Goal: Task Accomplishment & Management: Use online tool/utility

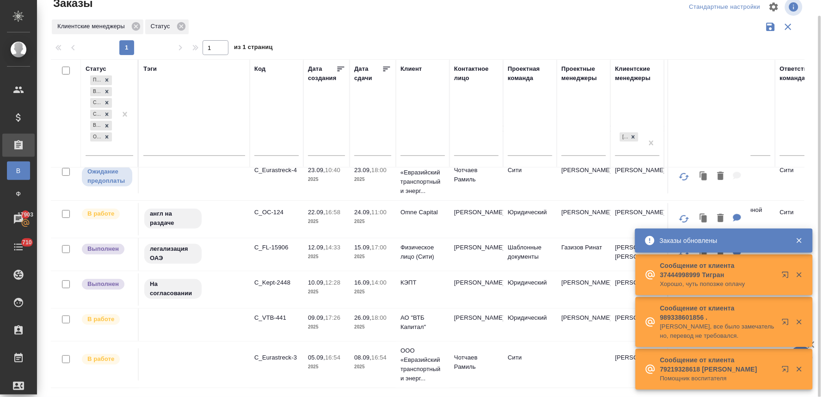
scroll to position [103, 0]
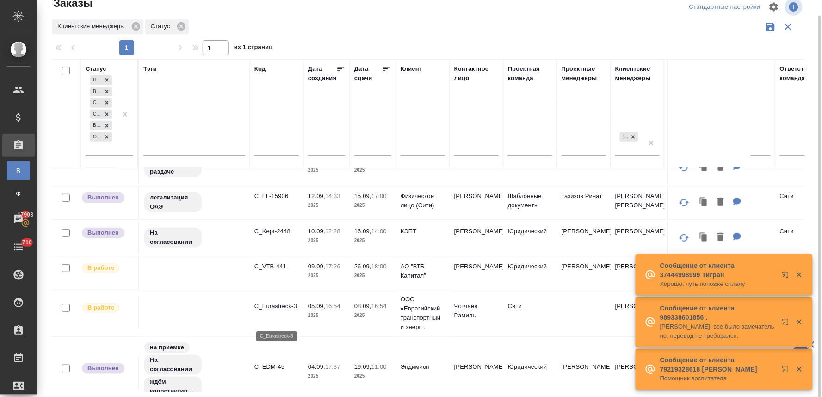
click at [282, 311] on p "C_Eurastreck-3" at bounding box center [276, 306] width 44 height 9
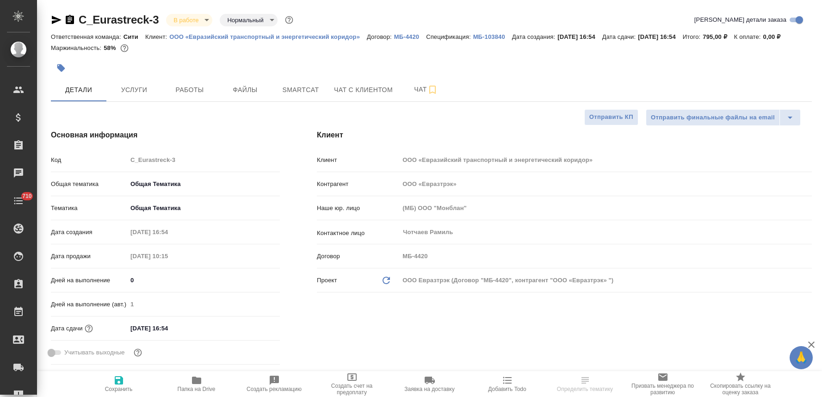
select select "RU"
click at [139, 89] on span "Услуги" at bounding box center [134, 90] width 44 height 12
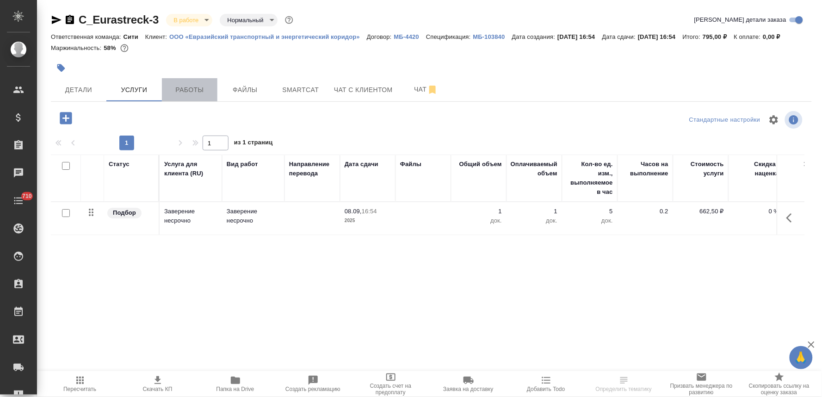
click at [187, 87] on span "Работы" at bounding box center [189, 90] width 44 height 12
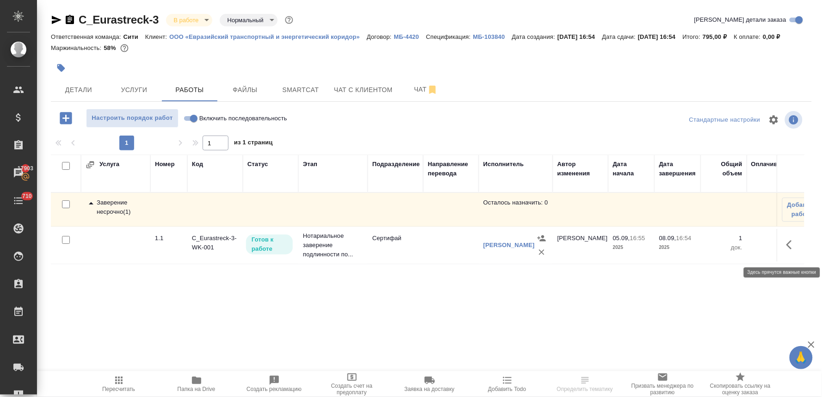
click at [789, 245] on icon "button" at bounding box center [791, 244] width 11 height 11
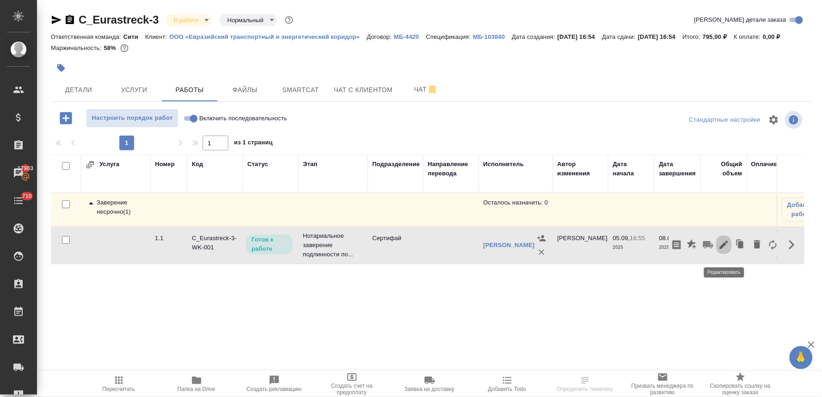
click at [725, 249] on icon "button" at bounding box center [724, 245] width 8 height 8
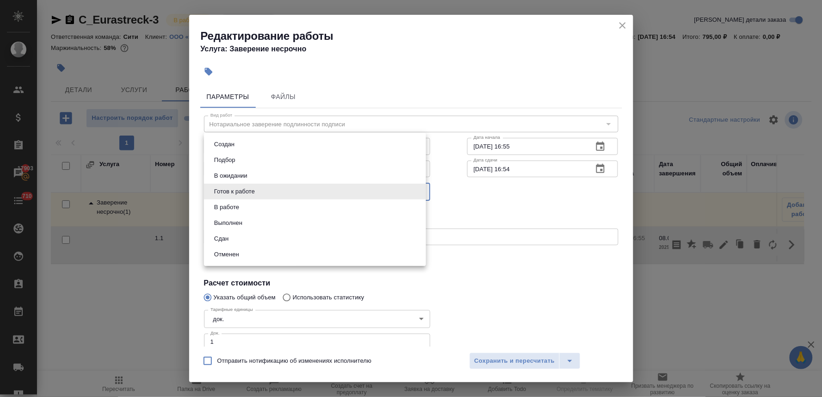
click at [300, 190] on body "🙏 .cls-1 fill:#fff; AWATERA Lyamina Nadezhda Клиенты Спецификации Заказы 17903 …" at bounding box center [411, 198] width 822 height 397
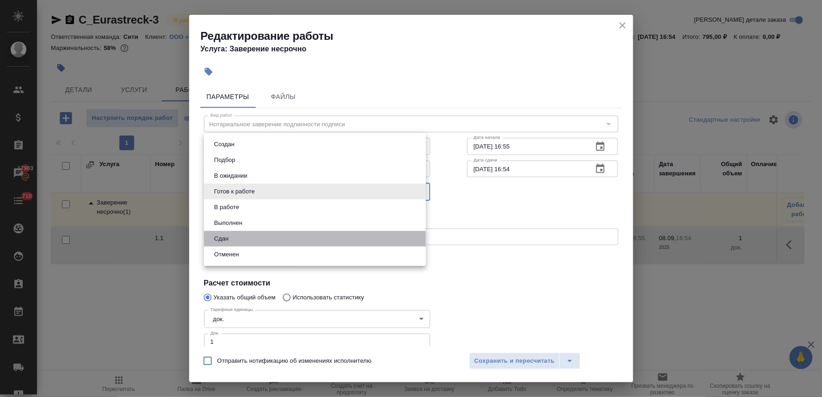
click at [303, 239] on li "Сдан" at bounding box center [315, 239] width 222 height 16
type input "closed"
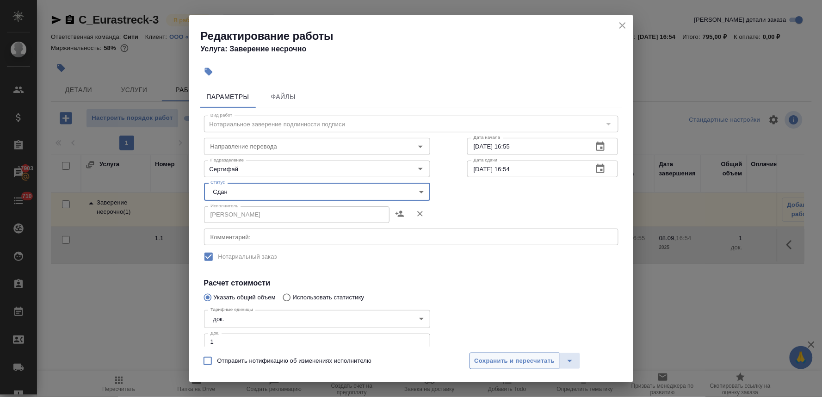
click at [485, 366] on span "Сохранить и пересчитать" at bounding box center [515, 361] width 80 height 11
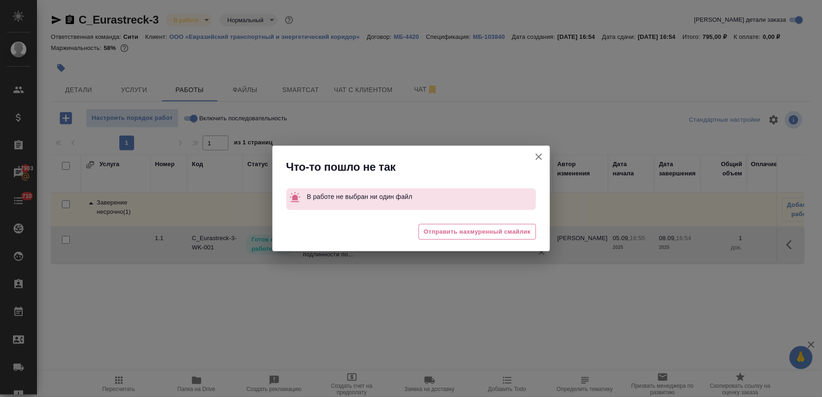
drag, startPoint x: 538, startPoint y: 153, endPoint x: 524, endPoint y: 153, distance: 14.3
click at [538, 153] on icon "button" at bounding box center [538, 156] width 11 height 11
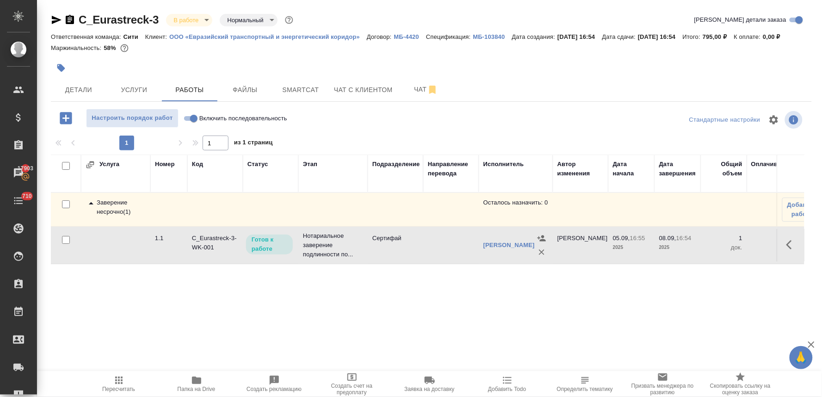
click at [187, 117] on input "Включить последовательность" at bounding box center [193, 118] width 33 height 11
checkbox input "true"
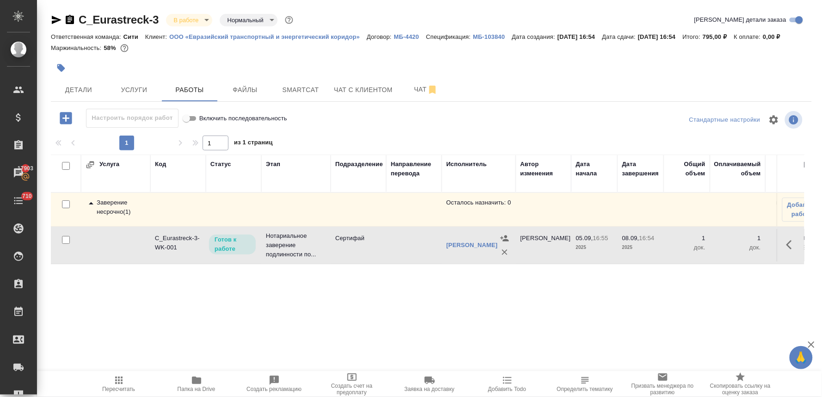
click at [790, 250] on icon "button" at bounding box center [791, 244] width 11 height 11
click at [724, 248] on icon "button" at bounding box center [724, 245] width 8 height 8
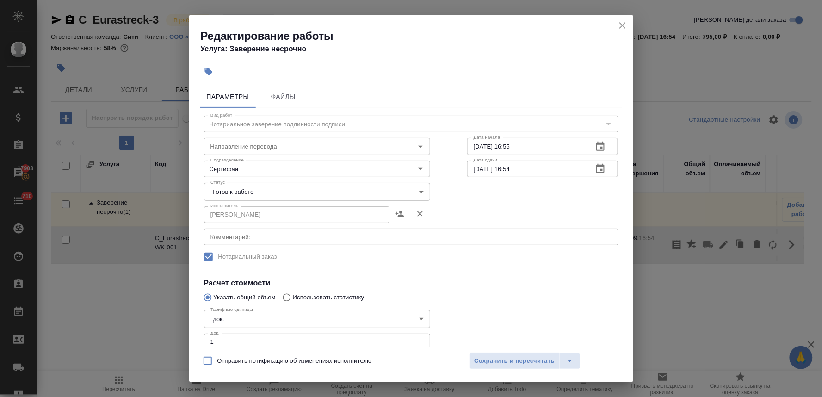
click at [238, 193] on body "🙏 .cls-1 fill:#fff; AWATERA Lyamina Nadezhda Клиенты Спецификации Заказы 17903 …" at bounding box center [411, 198] width 822 height 397
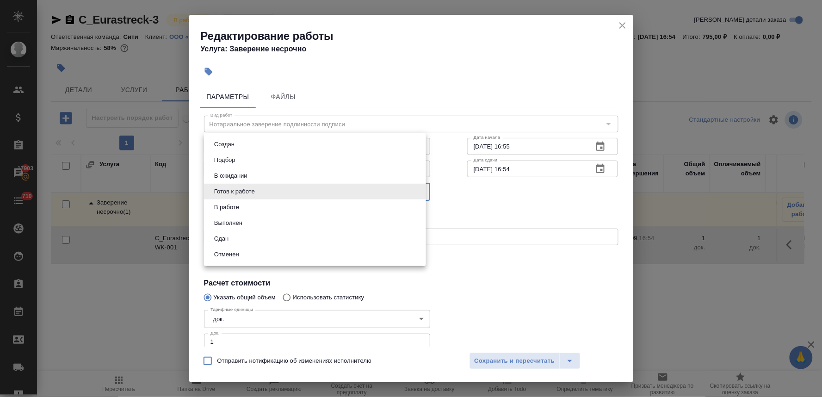
click at [240, 236] on li "Сдан" at bounding box center [315, 239] width 222 height 16
type input "closed"
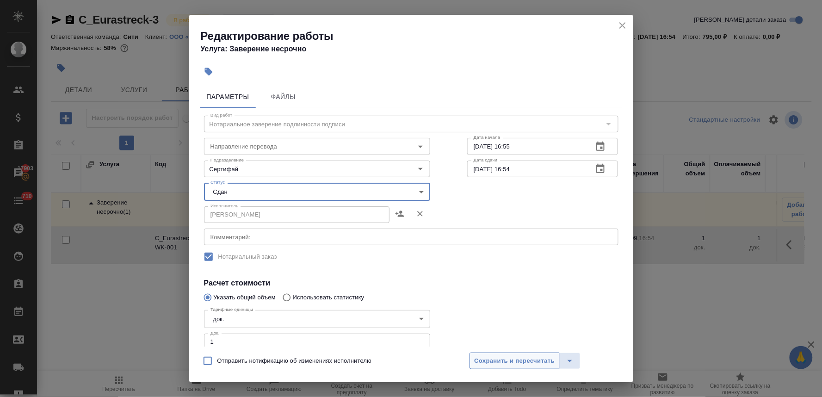
click at [507, 360] on span "Сохранить и пересчитать" at bounding box center [515, 361] width 80 height 11
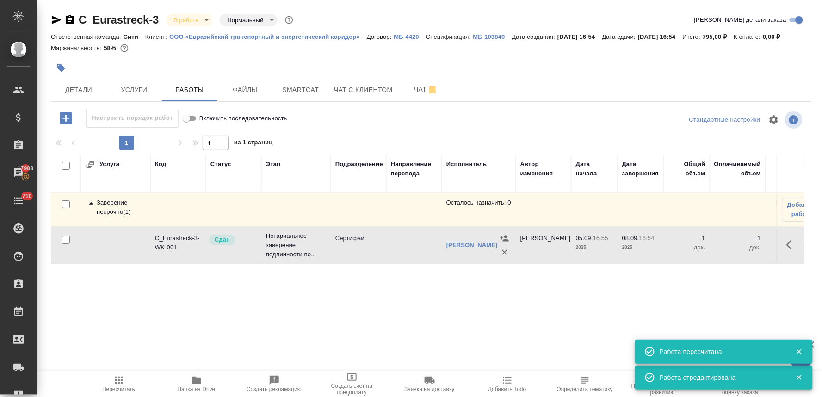
click at [120, 384] on icon "button" at bounding box center [118, 380] width 11 height 11
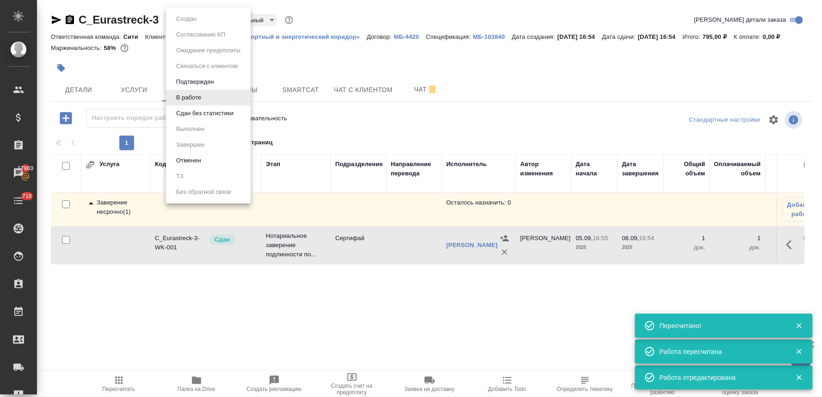
click at [186, 19] on body "🙏 .cls-1 fill:#fff; AWATERA Lyamina Nadezhda Клиенты Спецификации Заказы 17903 …" at bounding box center [411, 198] width 822 height 397
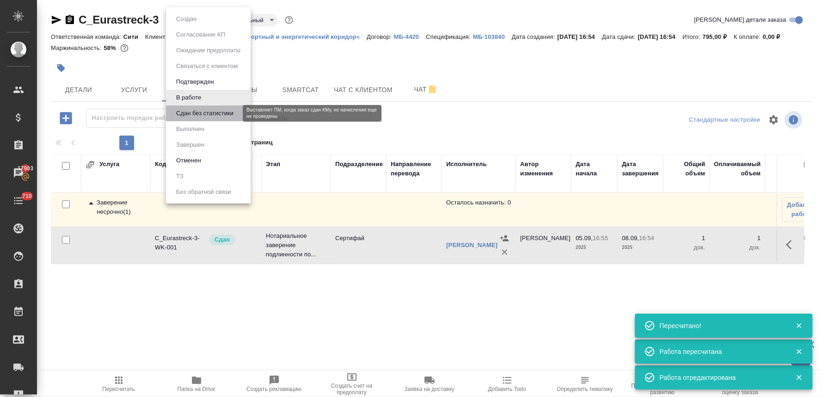
click at [193, 114] on button "Сдан без статистики" at bounding box center [204, 113] width 63 height 10
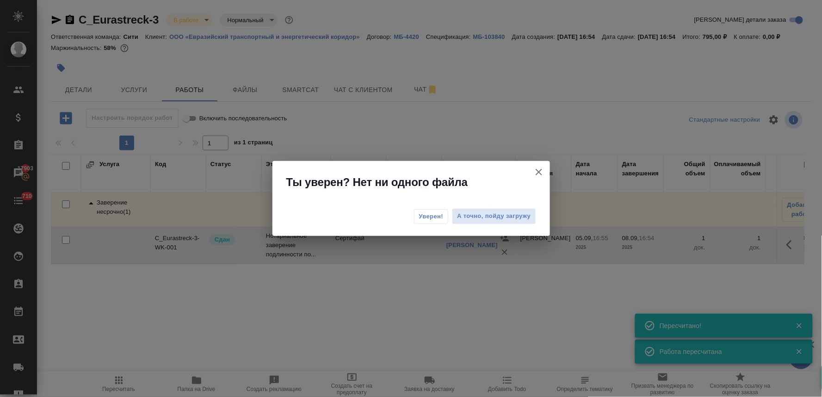
click at [434, 221] on span "Уверен!" at bounding box center [431, 216] width 25 height 9
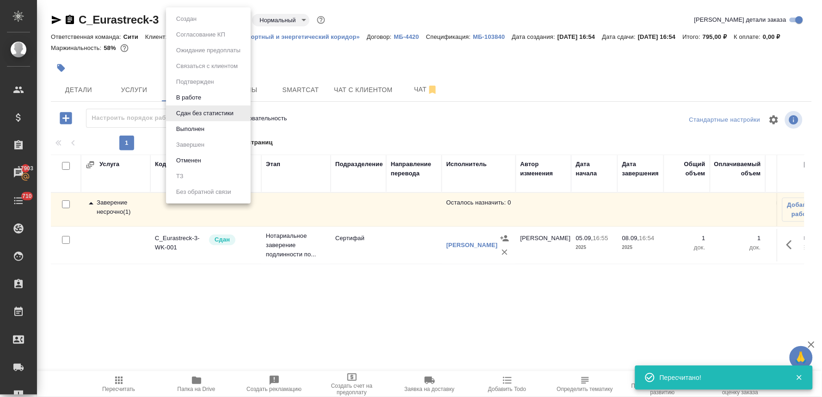
click at [191, 24] on body "🙏 .cls-1 fill:#fff; AWATERA Lyamina Nadezhda Клиенты Спецификации Заказы 17903 …" at bounding box center [411, 198] width 822 height 397
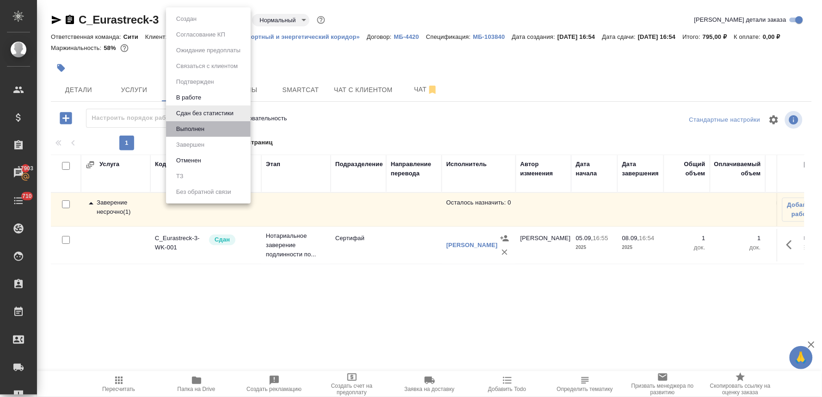
click at [209, 127] on li "Выполнен" at bounding box center [208, 129] width 85 height 16
click at [199, 20] on body "🙏 .cls-1 fill:#fff; AWATERA Lyamina Nadezhda Клиенты Спецификации Заказы 17903 …" at bounding box center [411, 198] width 822 height 397
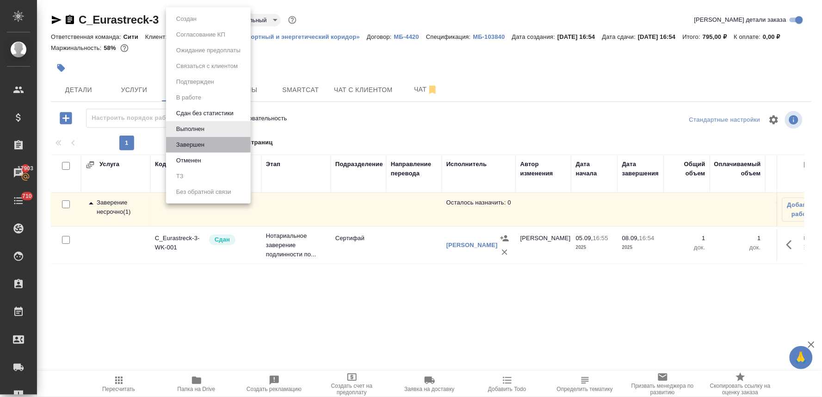
click at [216, 148] on li "Завершен" at bounding box center [208, 145] width 85 height 16
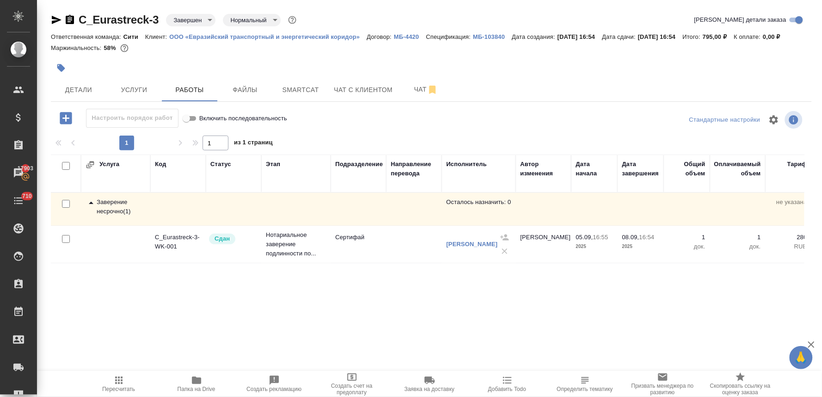
click at [495, 34] on p "МБ-103840" at bounding box center [492, 36] width 39 height 7
click at [217, 35] on p "ООО «Евразийский транспортный и энергетический коридор»" at bounding box center [268, 36] width 198 height 7
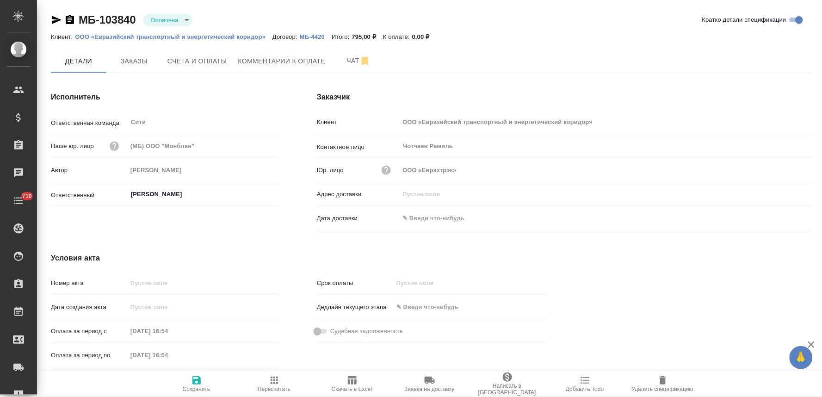
click at [503, 392] on span "Написать в Ardep" at bounding box center [507, 389] width 67 height 13
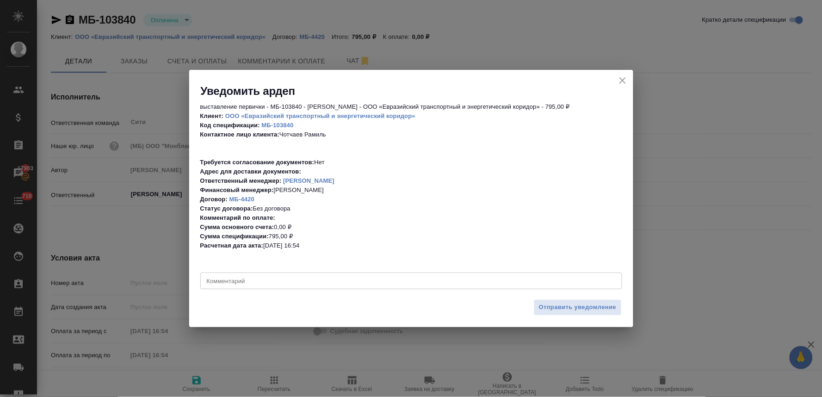
click at [556, 279] on textarea at bounding box center [411, 281] width 409 height 7
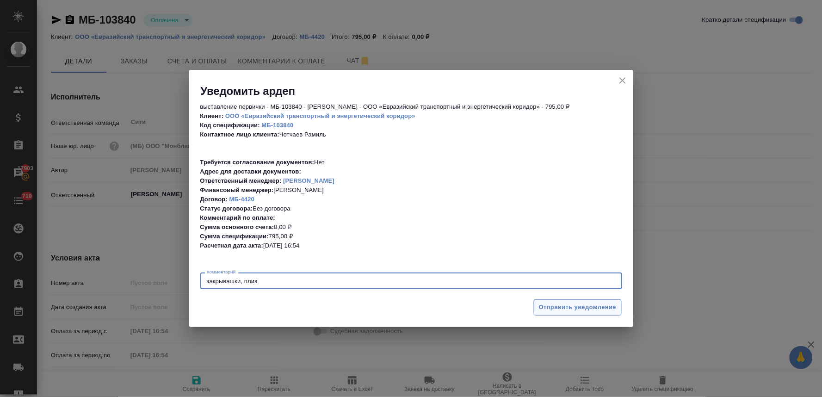
type textarea "закрывашки, плиз"
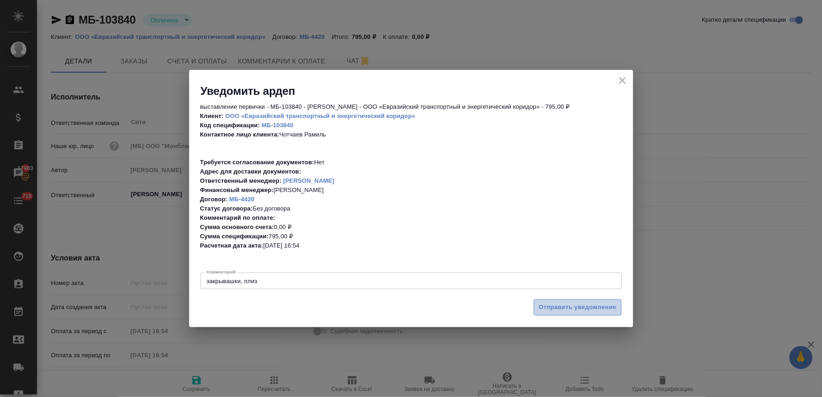
click at [595, 304] on span "Отправить уведомление" at bounding box center [578, 307] width 78 height 11
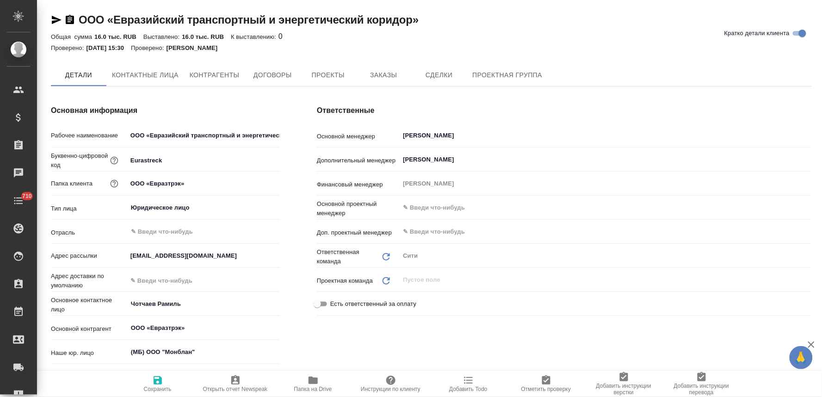
type textarea "x"
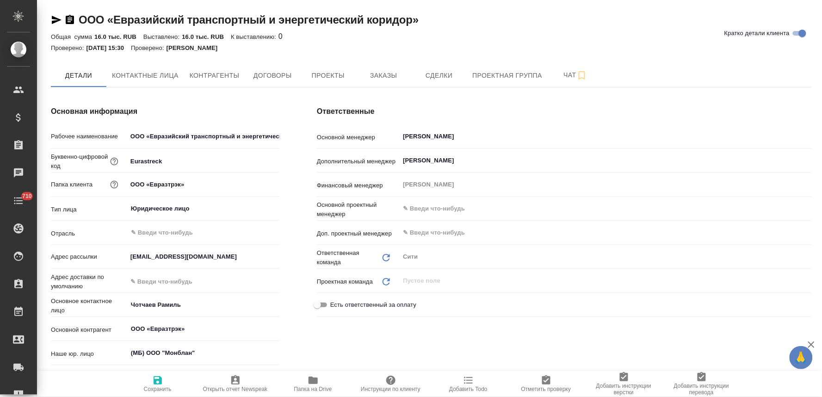
type textarea "x"
click at [396, 72] on span "Заказы" at bounding box center [383, 76] width 44 height 12
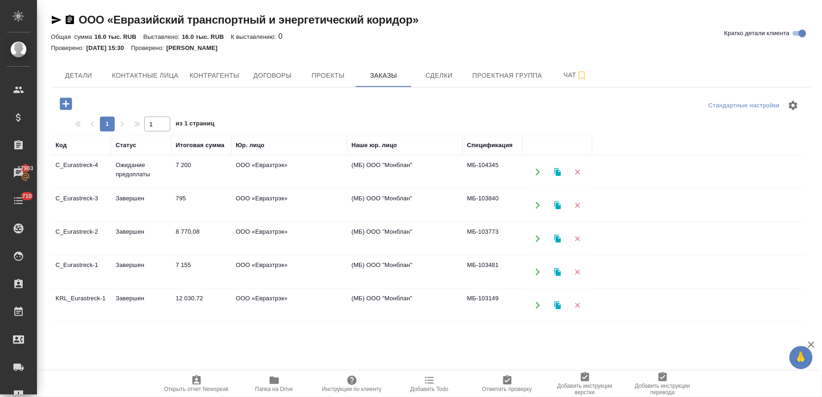
click at [272, 236] on td "ООО «Евразтрэк»" at bounding box center [289, 239] width 116 height 32
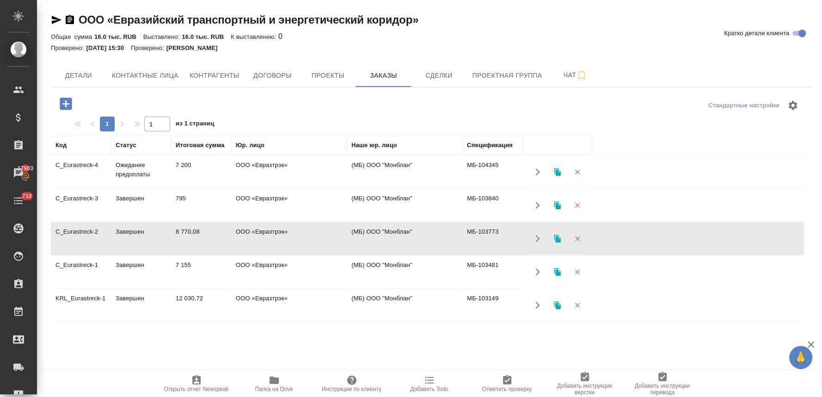
click at [272, 236] on td "ООО «Евразтрэк»" at bounding box center [289, 239] width 116 height 32
click at [267, 156] on td "ООО «Евразтрэк»" at bounding box center [289, 172] width 116 height 32
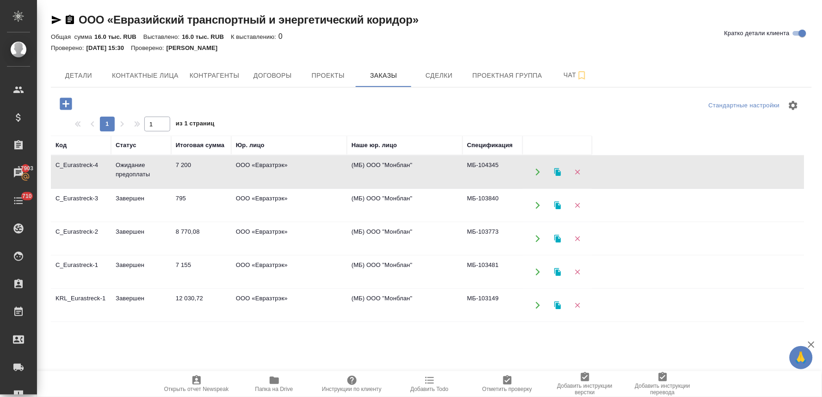
click at [267, 158] on td "ООО «Евразтрэк»" at bounding box center [289, 172] width 116 height 32
click at [266, 162] on td "ООО «Евразтрэк»" at bounding box center [289, 172] width 116 height 32
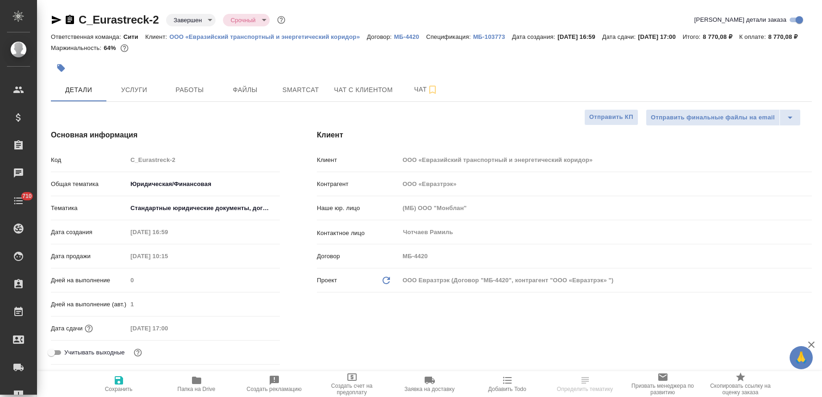
select select "RU"
click at [486, 36] on p "МБ-103773" at bounding box center [492, 36] width 39 height 7
select select "RU"
type textarea "x"
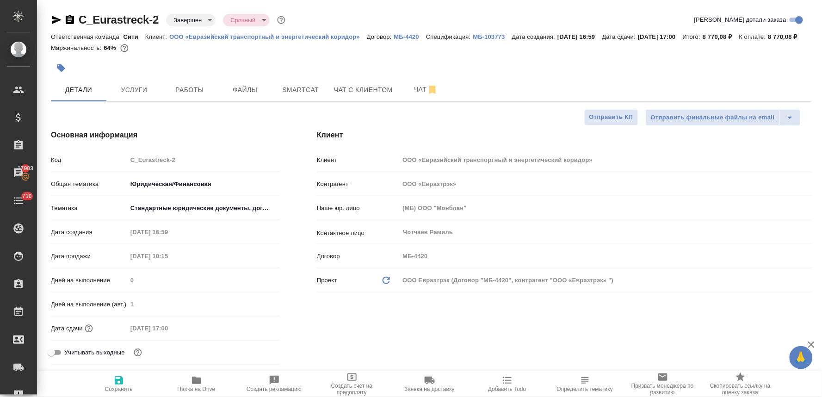
type textarea "x"
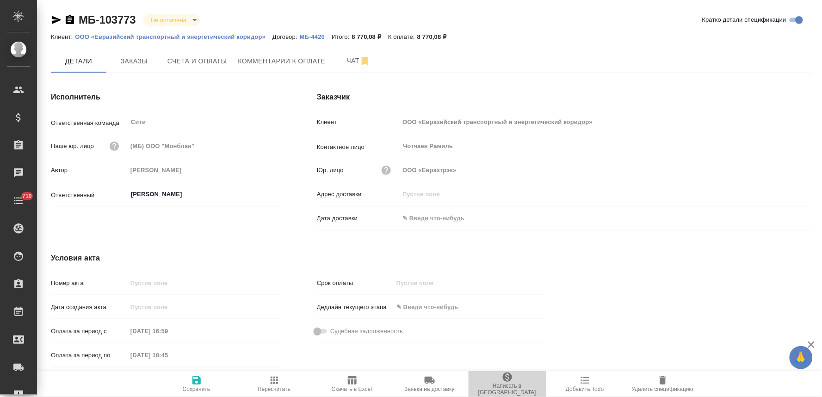
click at [516, 384] on span "Написать в [GEOGRAPHIC_DATA]" at bounding box center [507, 383] width 67 height 24
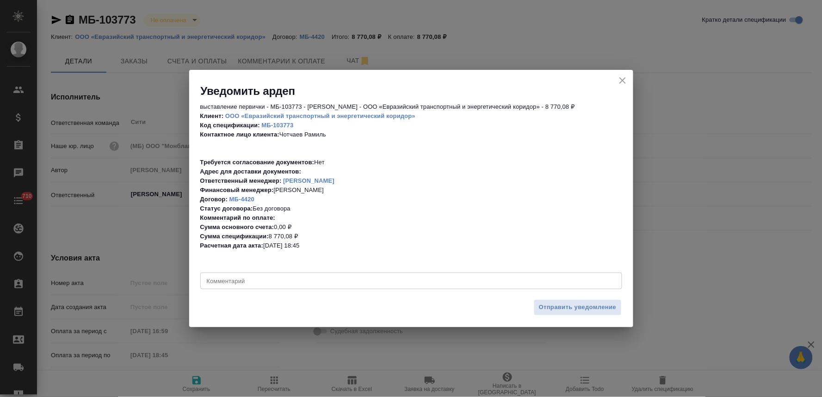
click at [394, 278] on textarea at bounding box center [411, 281] width 409 height 7
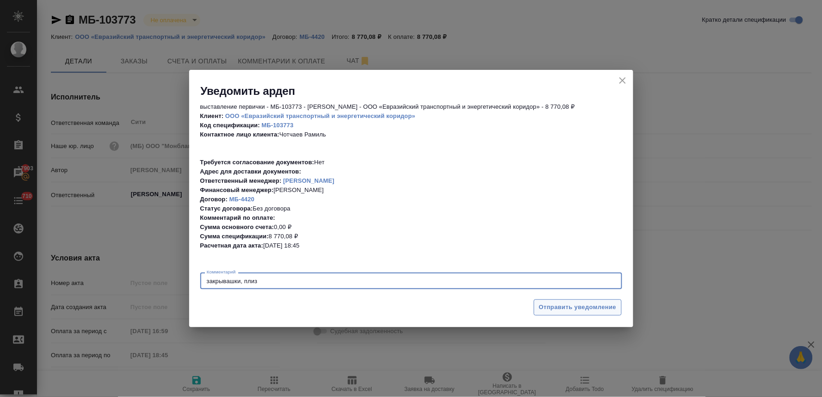
type textarea "закрывашки, плиз"
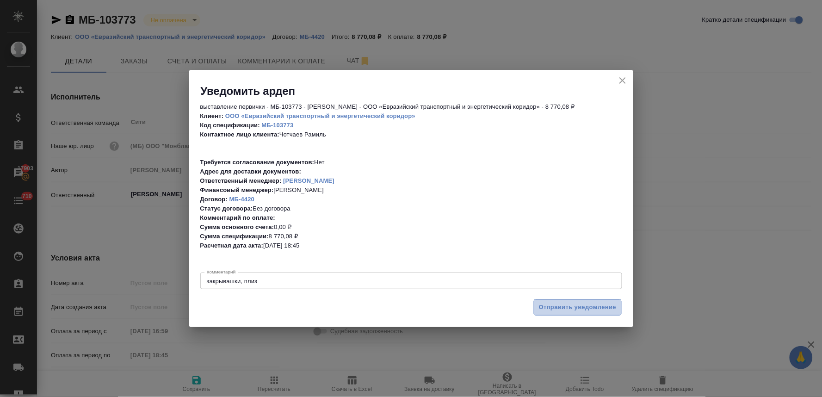
click at [561, 310] on span "Отправить уведомление" at bounding box center [578, 307] width 78 height 11
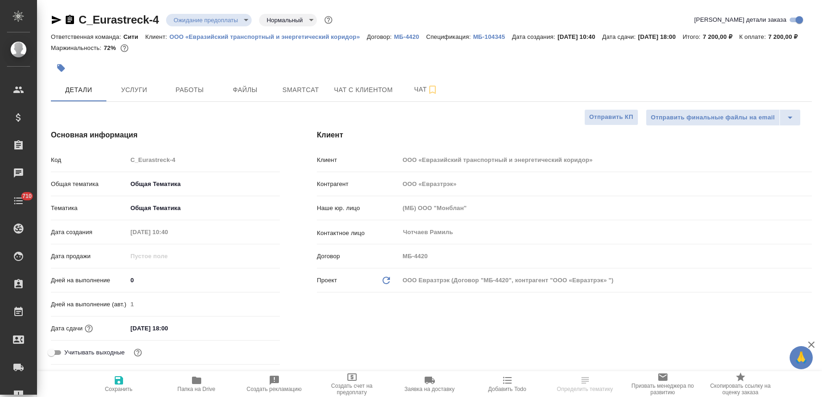
select select "RU"
click at [131, 96] on span "Услуги" at bounding box center [134, 90] width 44 height 12
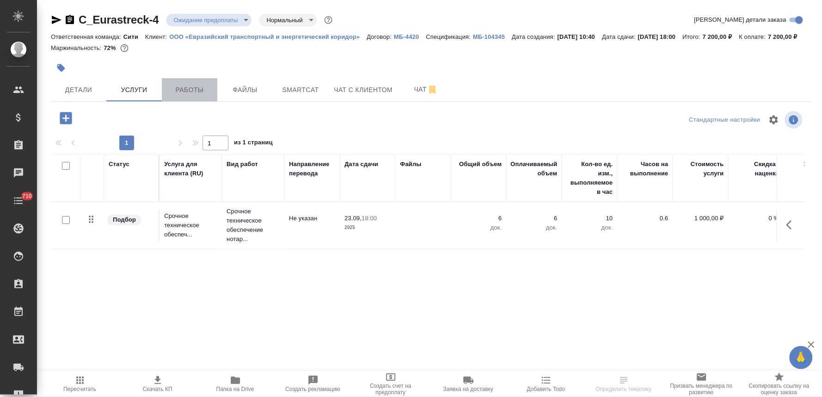
click at [167, 96] on span "Работы" at bounding box center [189, 90] width 44 height 12
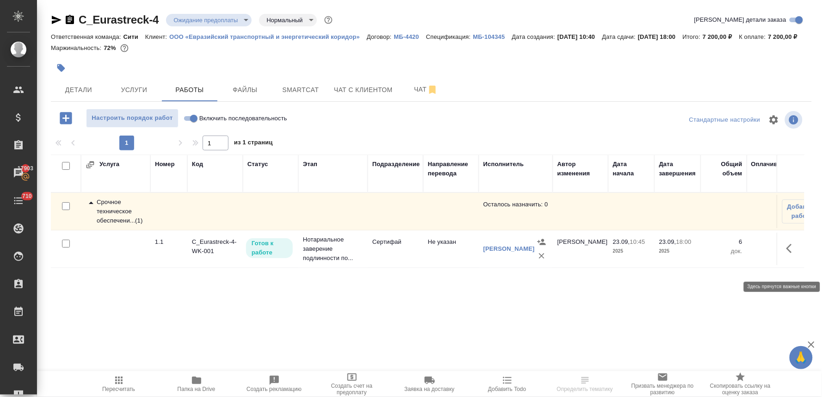
click at [789, 254] on icon "button" at bounding box center [791, 248] width 11 height 11
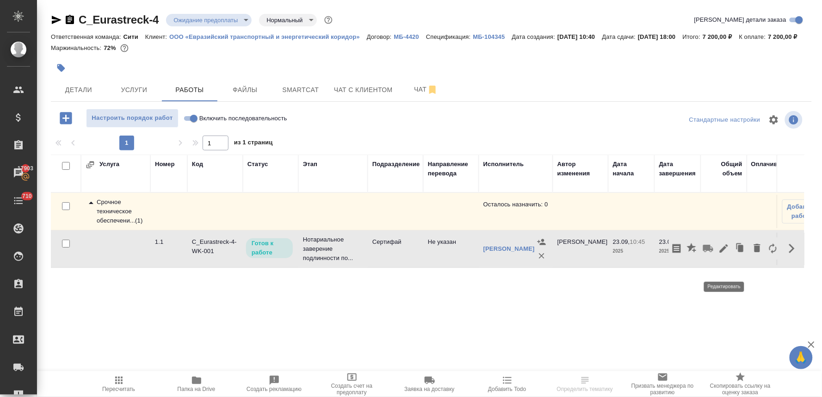
click at [725, 254] on icon "button" at bounding box center [723, 248] width 11 height 11
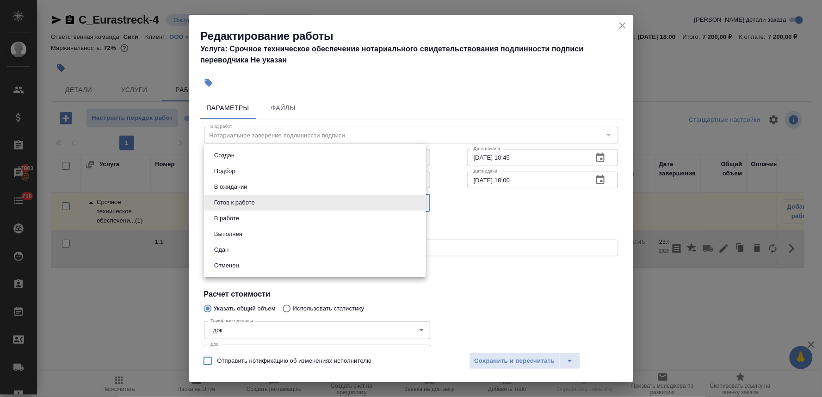
click at [238, 201] on body "🙏 .cls-1 fill:#fff; AWATERA Lyamina Nadezhda Клиенты Спецификации Заказы 17903 …" at bounding box center [411, 198] width 822 height 397
click at [256, 252] on li "Сдан" at bounding box center [315, 250] width 222 height 16
type input "closed"
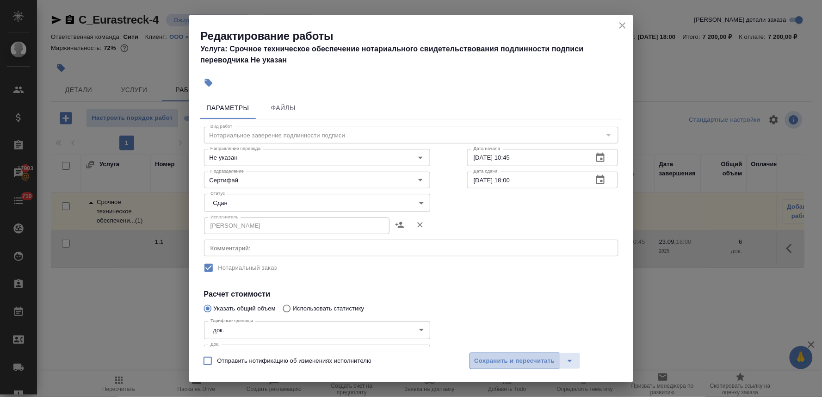
click at [511, 359] on span "Сохранить и пересчитать" at bounding box center [515, 361] width 80 height 11
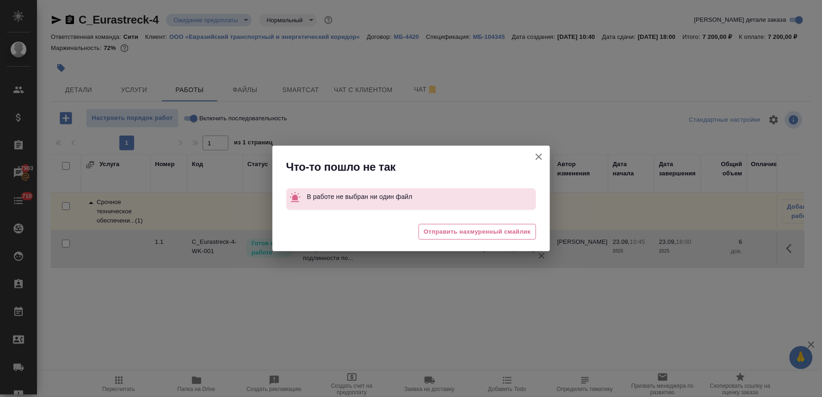
click at [538, 155] on icon "button" at bounding box center [538, 156] width 11 height 11
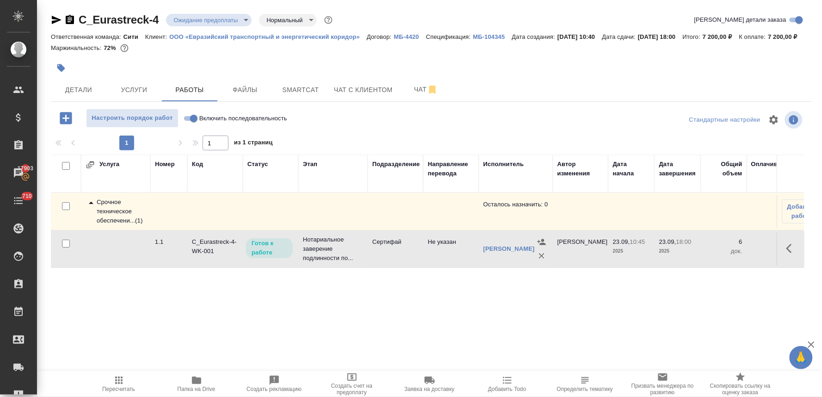
click at [185, 124] on input "Включить последовательность" at bounding box center [193, 118] width 33 height 11
checkbox input "true"
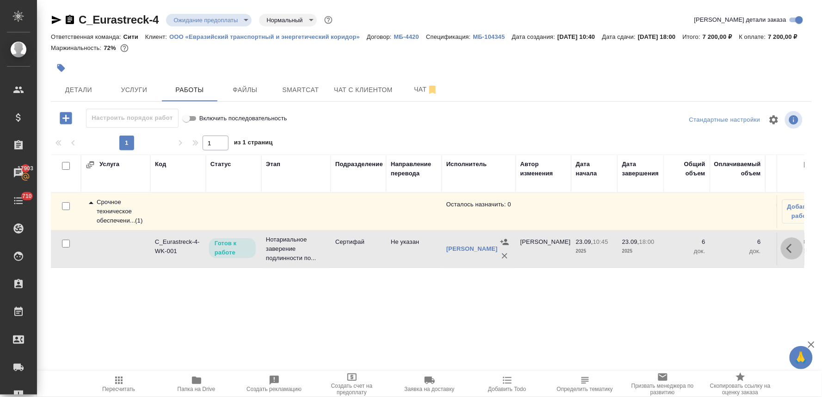
click at [792, 254] on icon "button" at bounding box center [791, 248] width 11 height 11
click at [721, 253] on icon "button" at bounding box center [724, 248] width 8 height 8
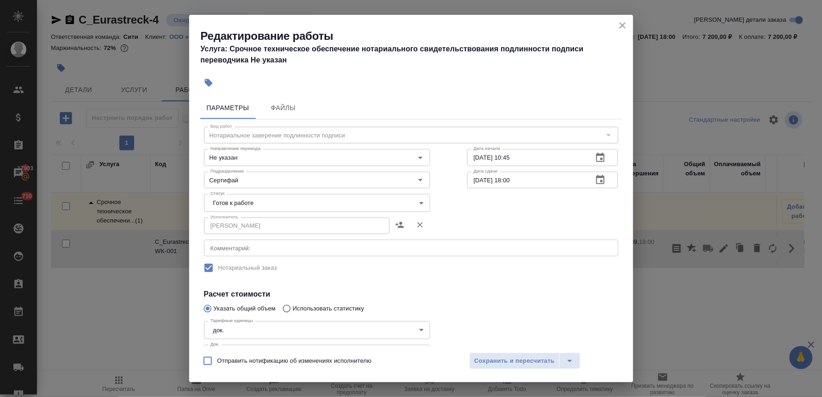
click at [309, 200] on body "🙏 .cls-1 fill:#fff; AWATERA Lyamina Nadezhda Клиенты Спецификации Заказы 17903 …" at bounding box center [411, 198] width 822 height 397
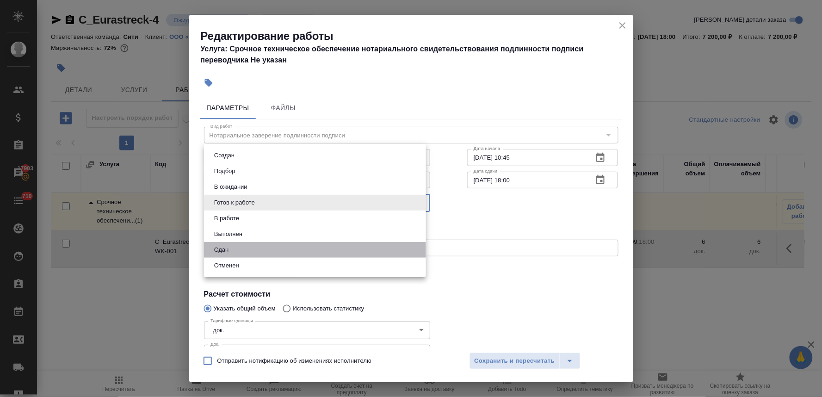
click at [304, 250] on li "Сдан" at bounding box center [315, 250] width 222 height 16
type input "closed"
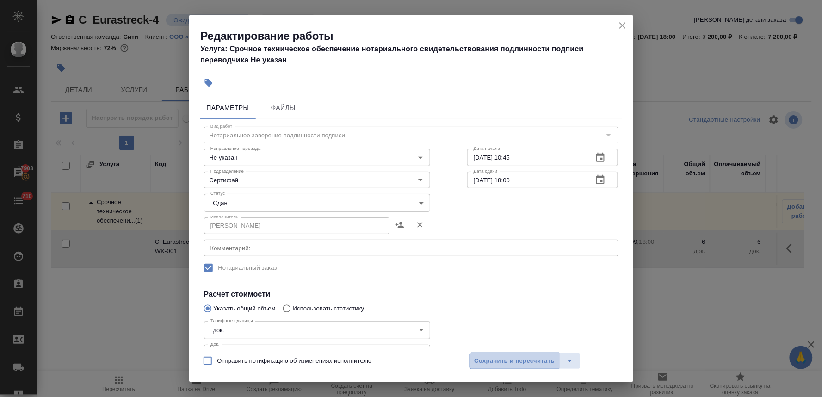
click at [495, 360] on span "Сохранить и пересчитать" at bounding box center [515, 361] width 80 height 11
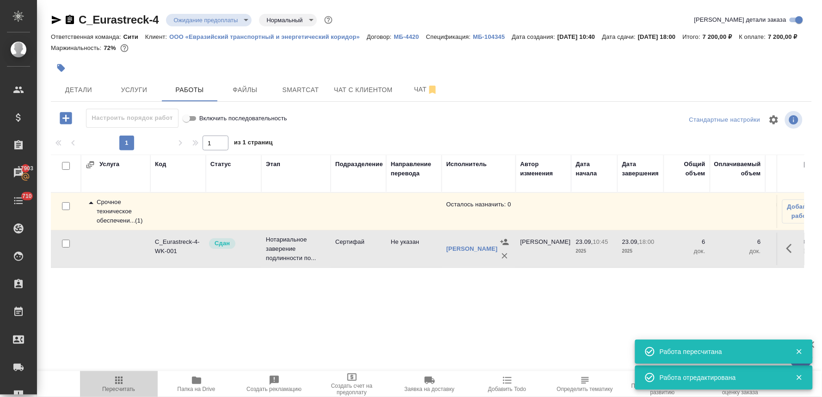
click at [123, 384] on icon "button" at bounding box center [118, 380] width 11 height 11
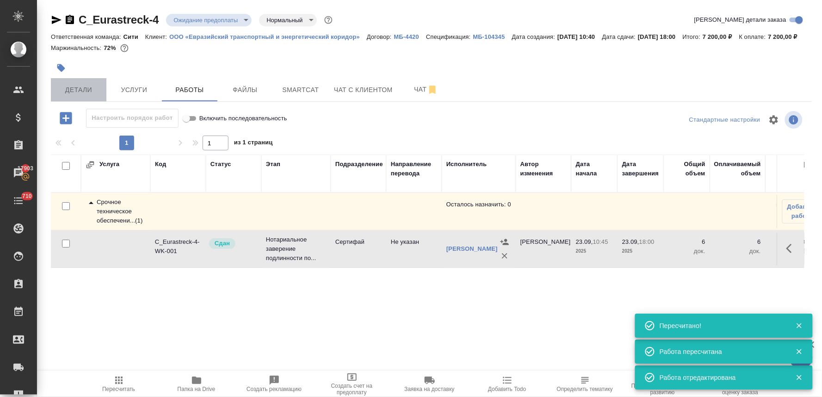
click at [73, 96] on span "Детали" at bounding box center [78, 90] width 44 height 12
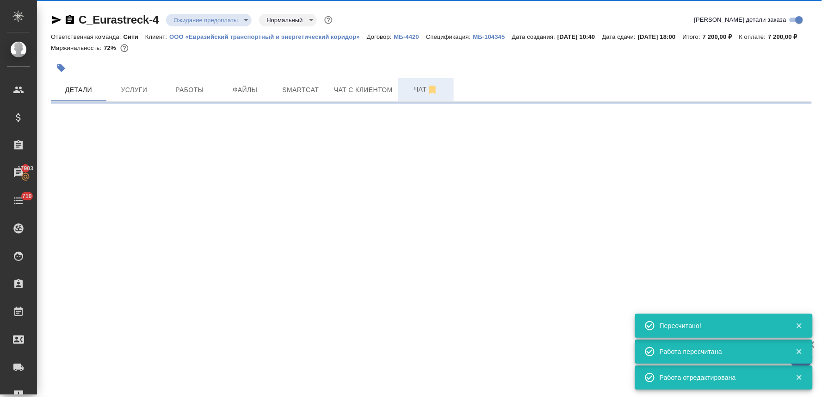
select select "RU"
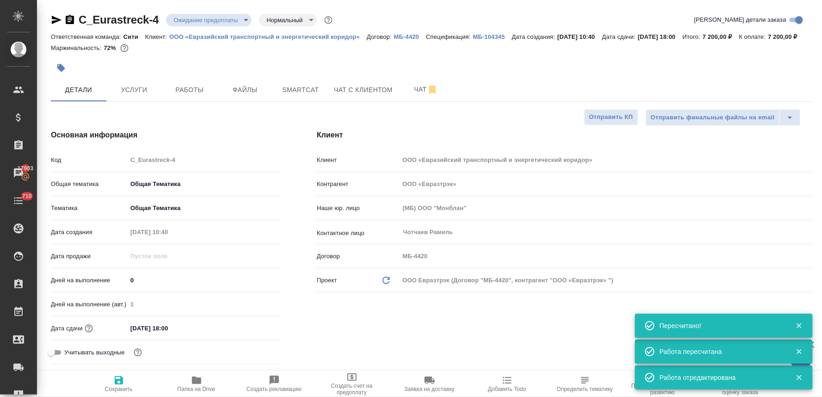
type textarea "x"
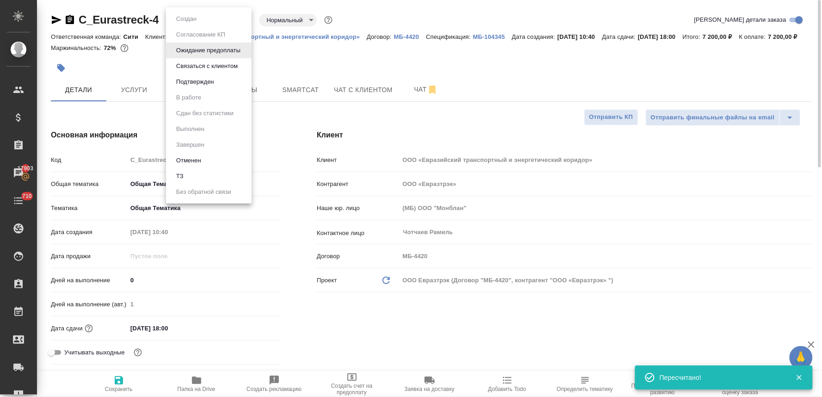
click at [231, 18] on body "🙏 .cls-1 fill:#fff; AWATERA Lyamina Nadezhda Клиенты Спецификации Заказы 17903 …" at bounding box center [411, 198] width 822 height 397
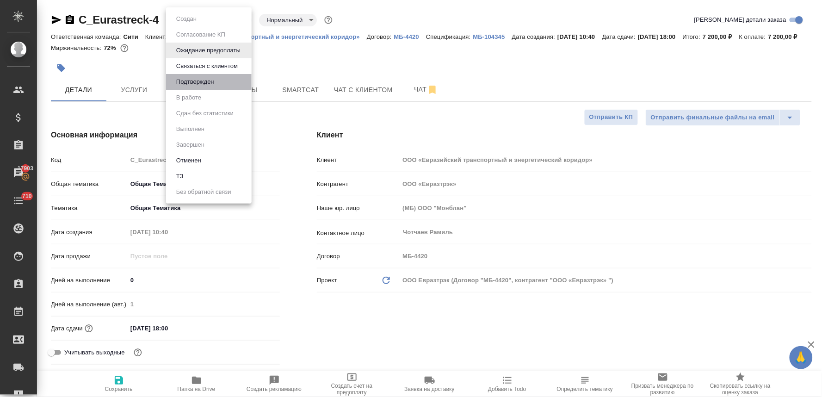
click at [233, 80] on li "Подтвержден" at bounding box center [209, 82] width 86 height 16
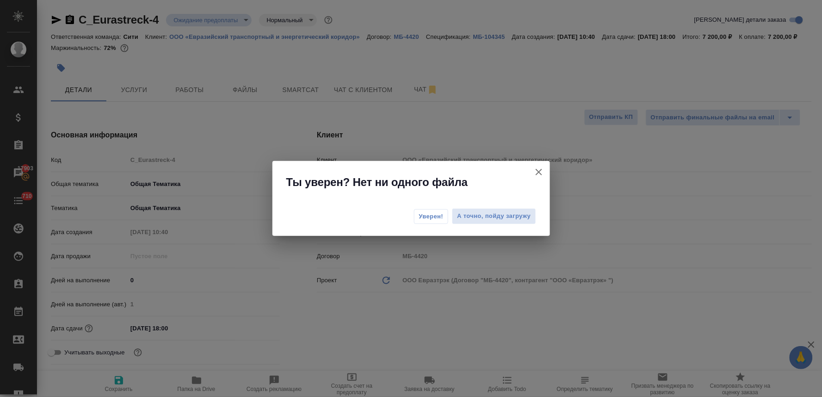
click at [429, 212] on span "Уверен!" at bounding box center [431, 216] width 25 height 9
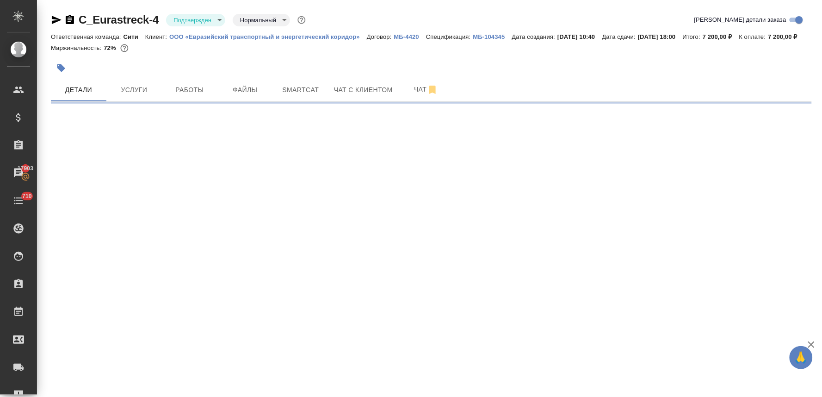
select select "RU"
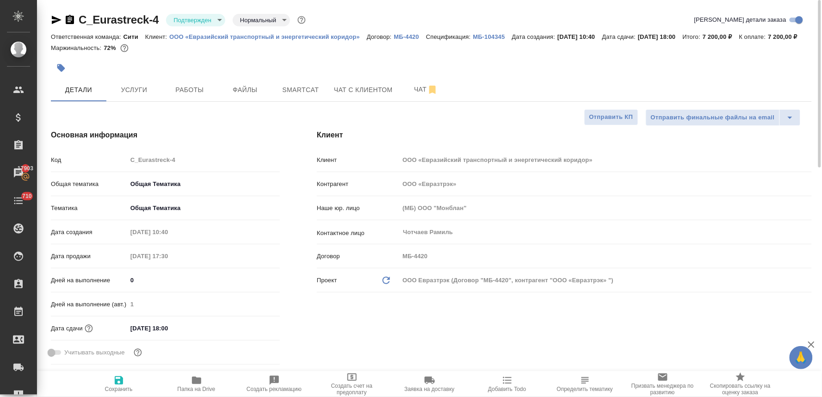
type textarea "x"
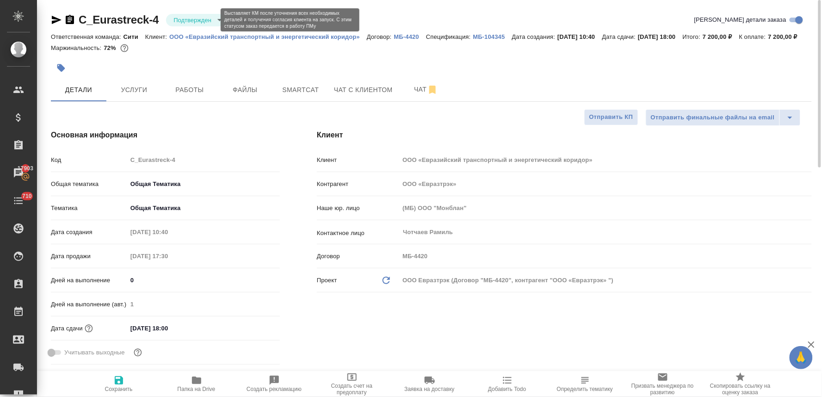
click at [180, 22] on body "🙏 .cls-1 fill:#fff; AWATERA Lyamina Nadezhda Клиенты Спецификации Заказы 17903 …" at bounding box center [411, 198] width 822 height 397
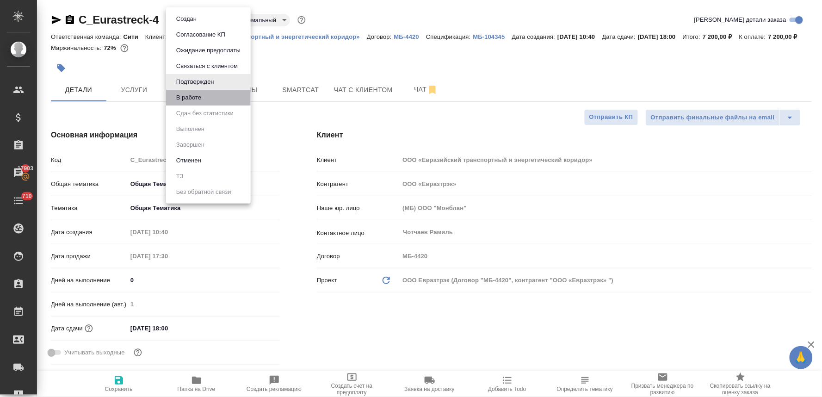
click at [206, 96] on li "В работе" at bounding box center [208, 98] width 85 height 16
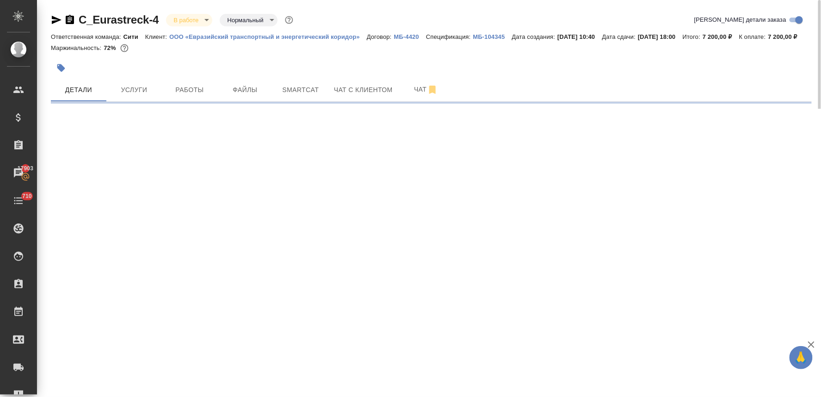
select select "RU"
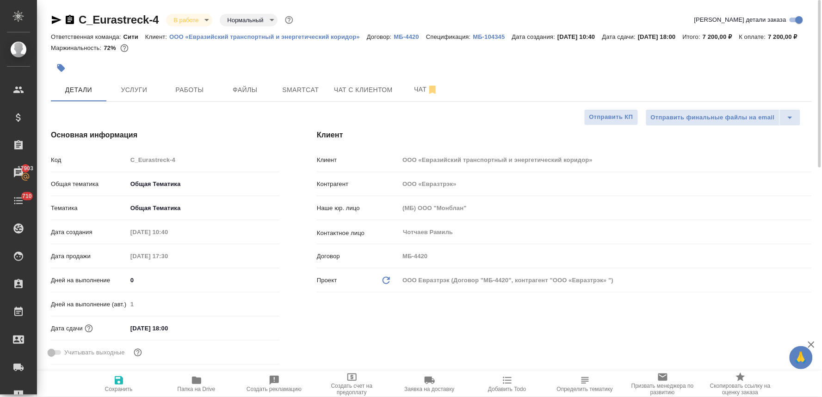
type textarea "x"
click at [183, 19] on body "🙏 .cls-1 fill:#fff; AWATERA Lyamina Nadezhda Клиенты Спецификации Заказы 17903 …" at bounding box center [411, 198] width 822 height 397
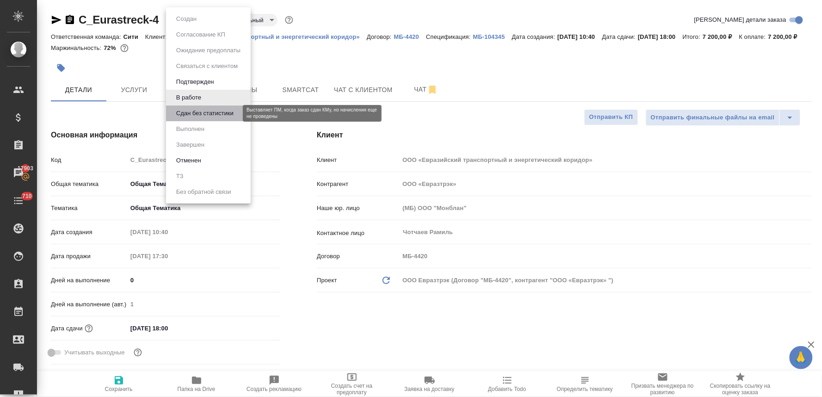
click at [183, 110] on button "Сдан без статистики" at bounding box center [204, 113] width 63 height 10
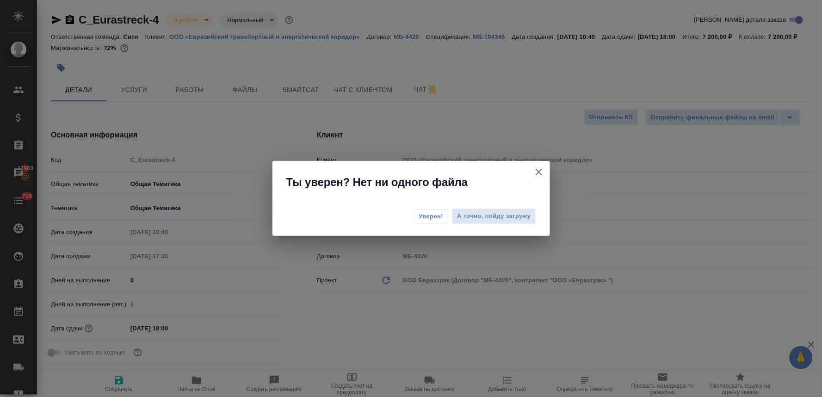
click at [434, 215] on span "Уверен!" at bounding box center [431, 216] width 25 height 9
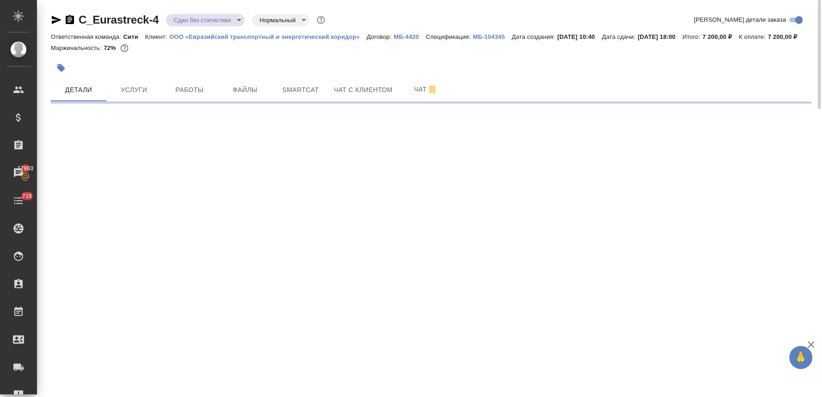
select select "RU"
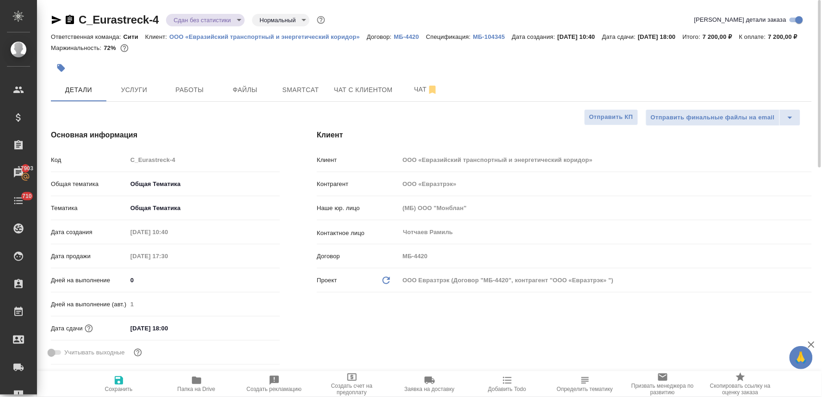
type textarea "x"
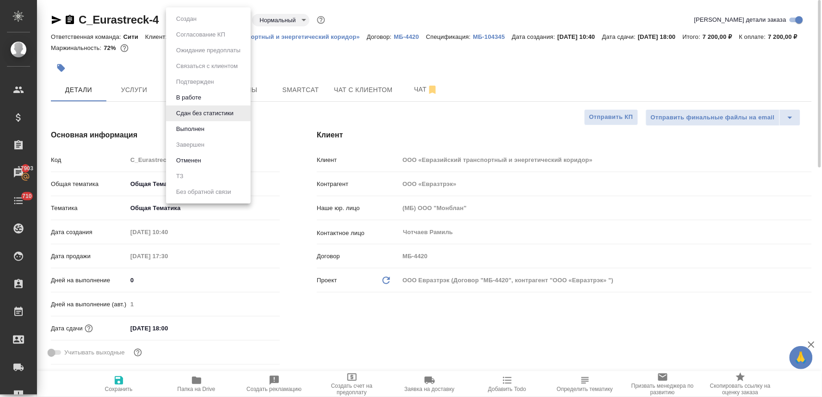
click at [182, 17] on body "🙏 .cls-1 fill:#fff; AWATERA Lyamina Nadezhda Клиенты Спецификации Заказы 17903 …" at bounding box center [411, 198] width 822 height 397
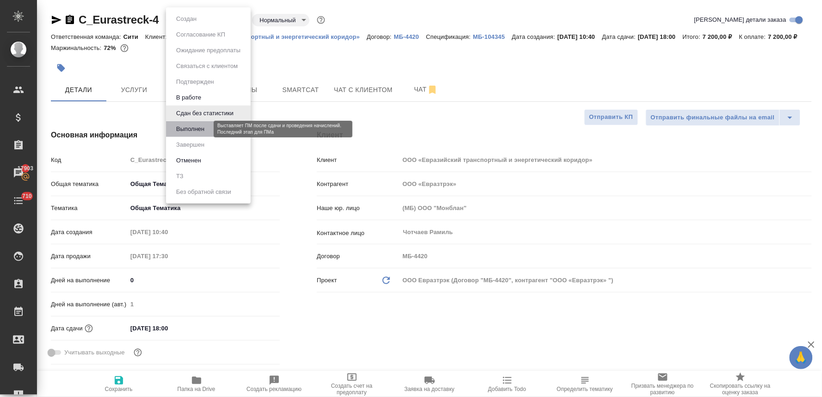
click at [206, 127] on button "Выполнен" at bounding box center [190, 129] width 34 height 10
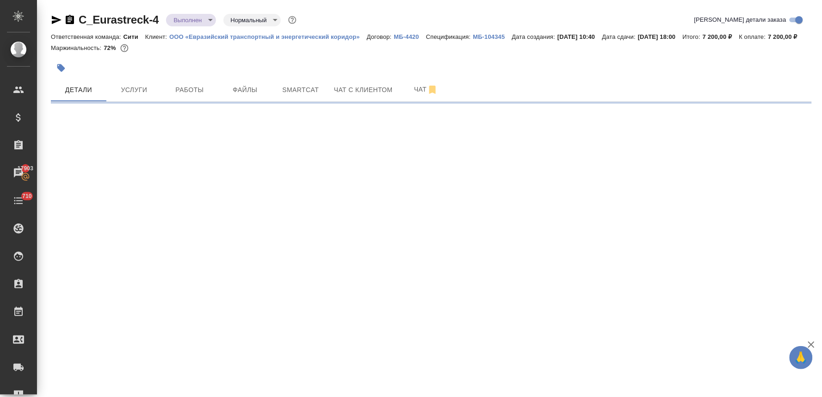
select select "RU"
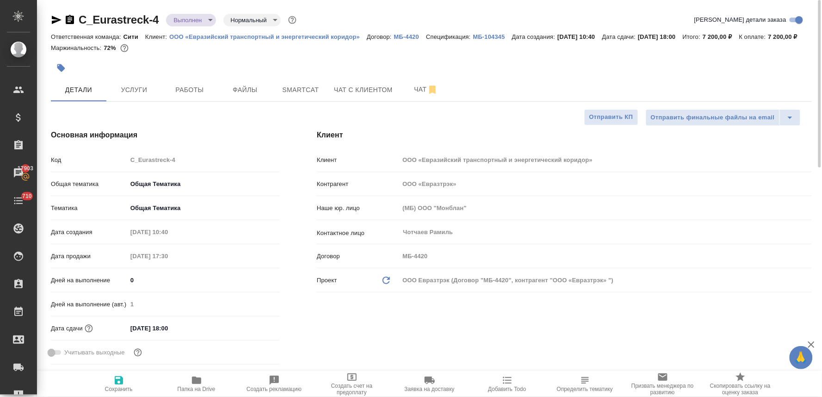
type textarea "x"
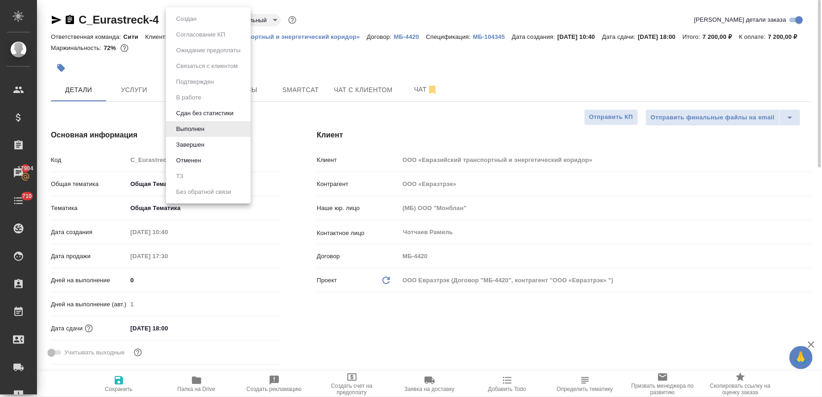
click at [182, 15] on body "🙏 .cls-1 fill:#fff; AWATERA Lyamina Nadezhda Клиенты Спецификации Заказы 17904 …" at bounding box center [411, 198] width 822 height 397
click at [196, 144] on button "Завершен" at bounding box center [190, 145] width 34 height 10
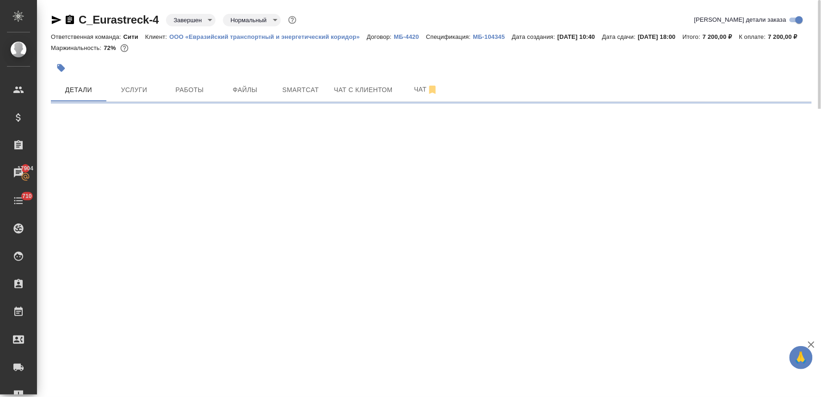
select select "RU"
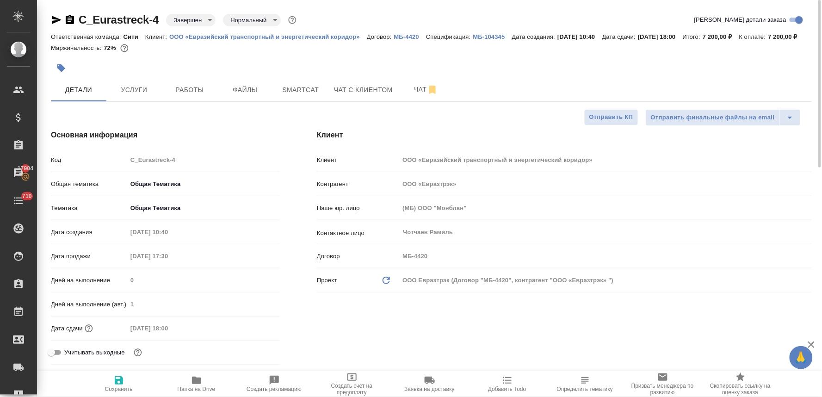
type textarea "x"
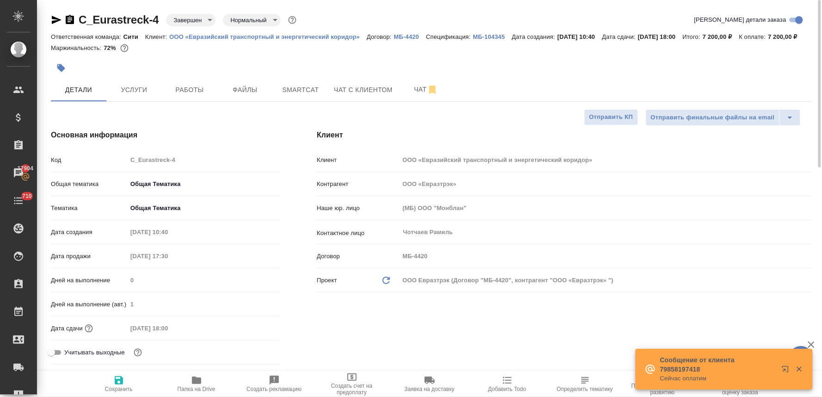
click at [494, 33] on p "МБ-104345" at bounding box center [492, 36] width 39 height 7
type textarea "x"
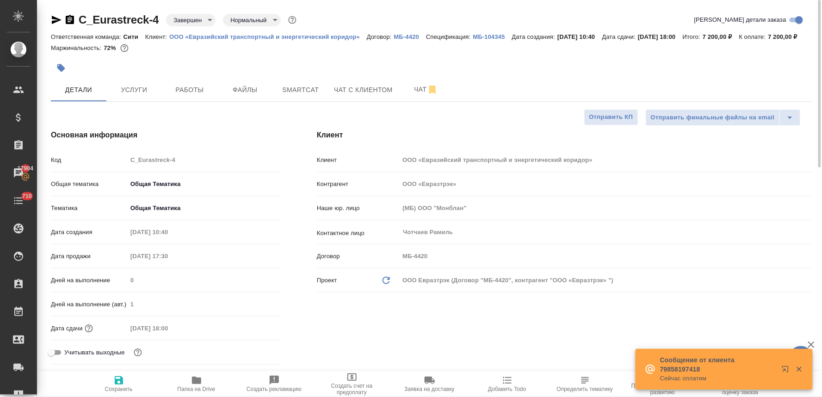
type textarea "x"
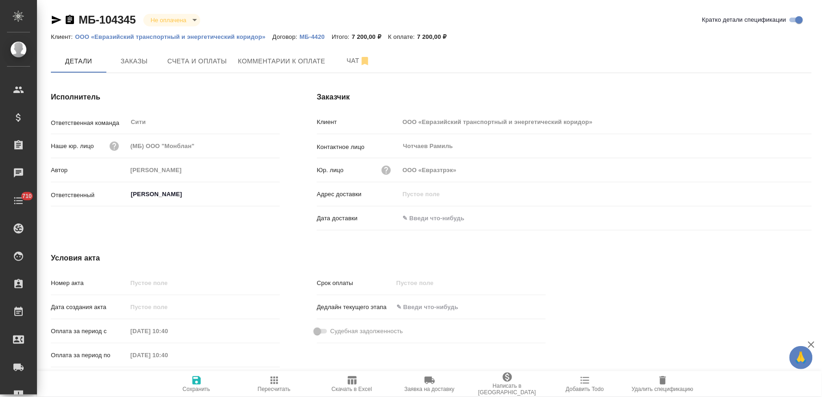
click at [514, 386] on span "Написать в [GEOGRAPHIC_DATA]" at bounding box center [507, 389] width 67 height 13
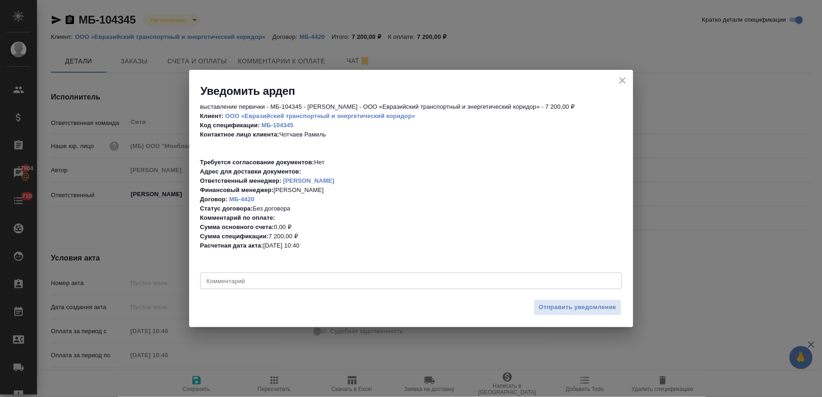
click at [443, 280] on textarea at bounding box center [411, 281] width 409 height 7
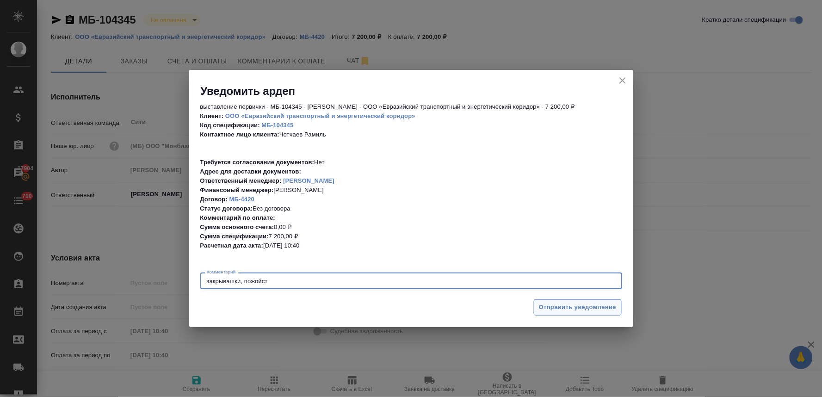
type textarea "закрывашки, пожойст"
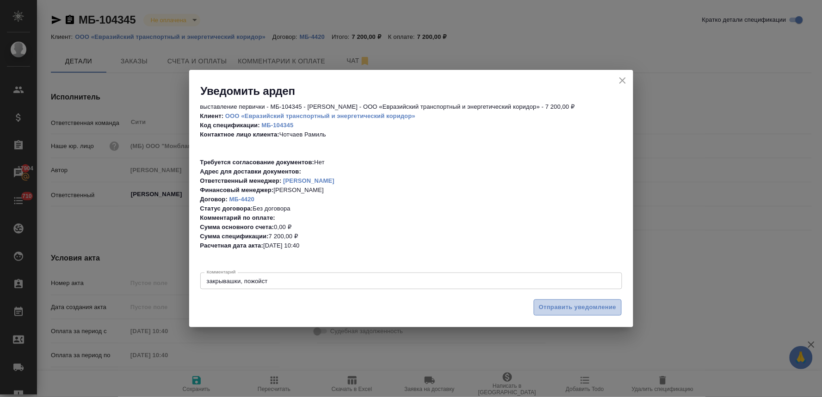
click at [564, 306] on span "Отправить уведомление" at bounding box center [578, 307] width 78 height 11
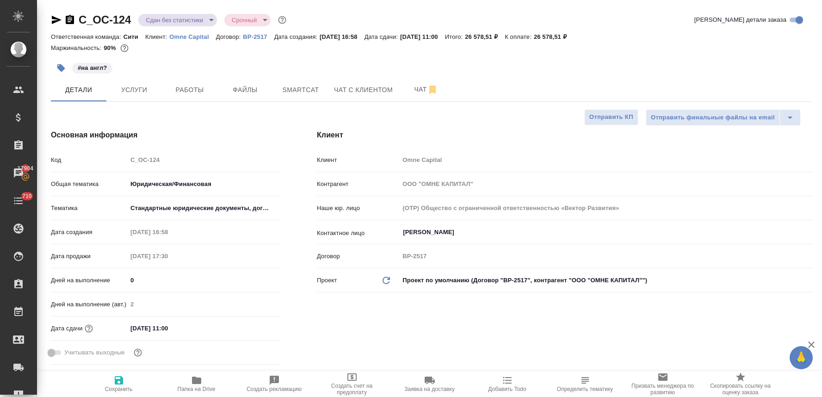
select select "RU"
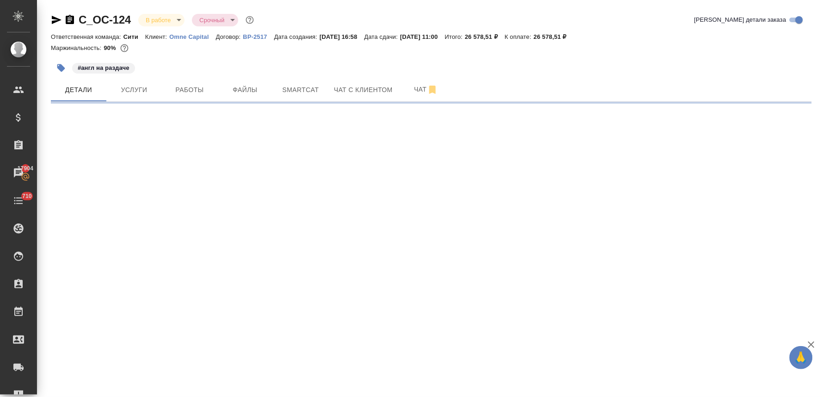
select select "RU"
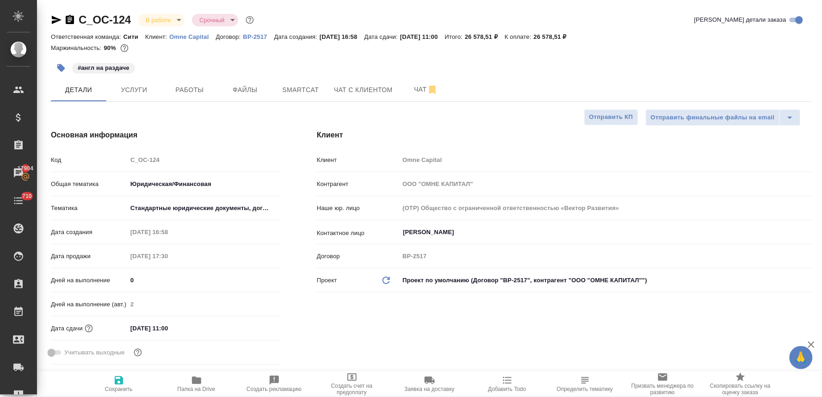
type textarea "x"
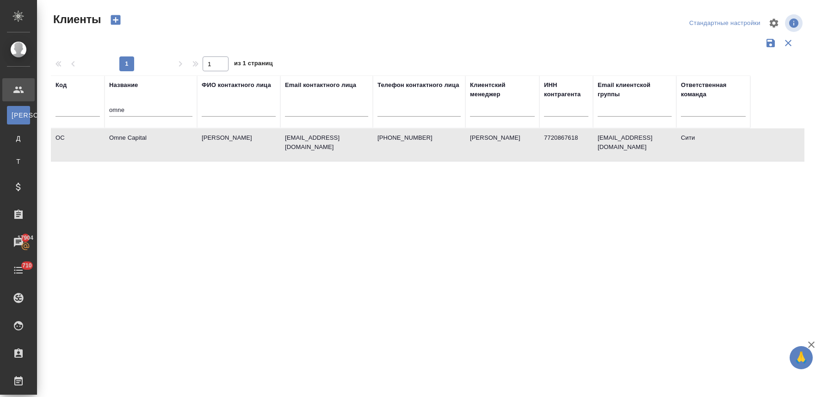
select select "RU"
drag, startPoint x: 131, startPoint y: 110, endPoint x: 81, endPoint y: 108, distance: 49.6
click at [82, 108] on tr "Код Название omne ФИО контактного лица Email контактного лица Телефон контактно…" at bounding box center [400, 101] width 699 height 53
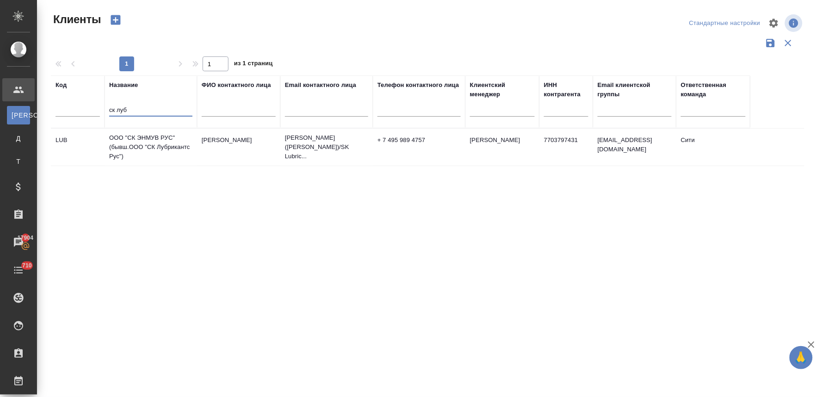
type input "ск луб"
click at [158, 147] on td "ООО "СК ЭНМУВ РУС" (бывш.ООО "СК Лубрикантс Рус")" at bounding box center [151, 147] width 93 height 37
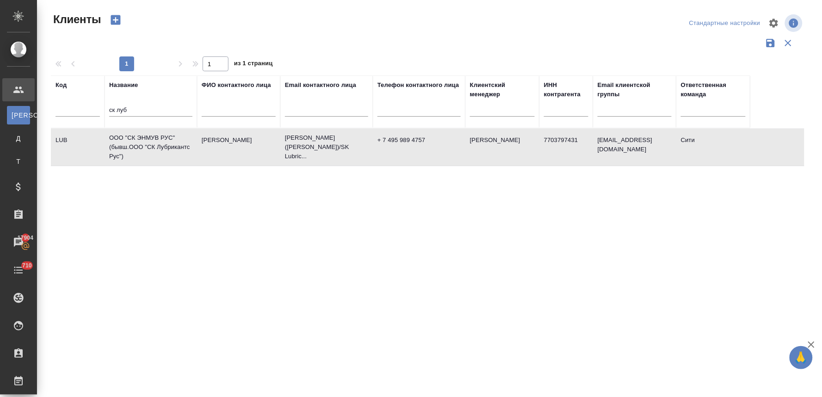
click at [158, 147] on td "ООО "СК ЭНМУВ РУС" (бывш.ООО "СК Лубрикантс Рус")" at bounding box center [151, 147] width 93 height 37
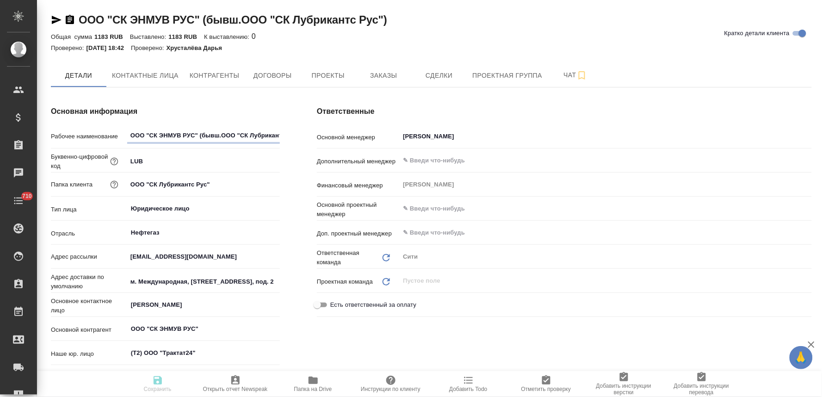
type textarea "x"
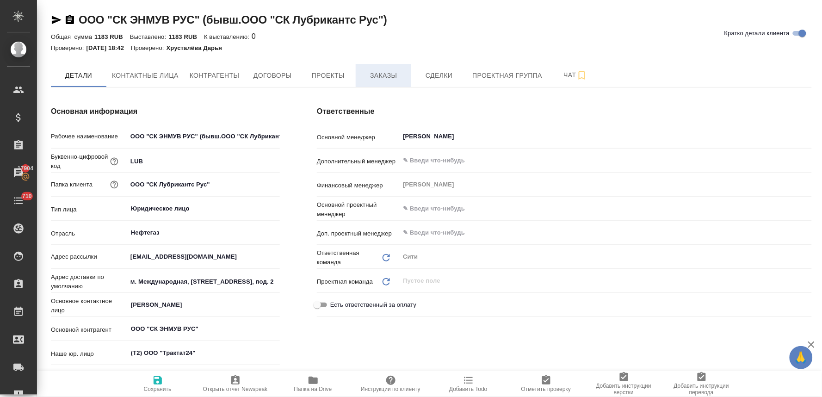
click at [388, 67] on button "Заказы" at bounding box center [384, 75] width 56 height 23
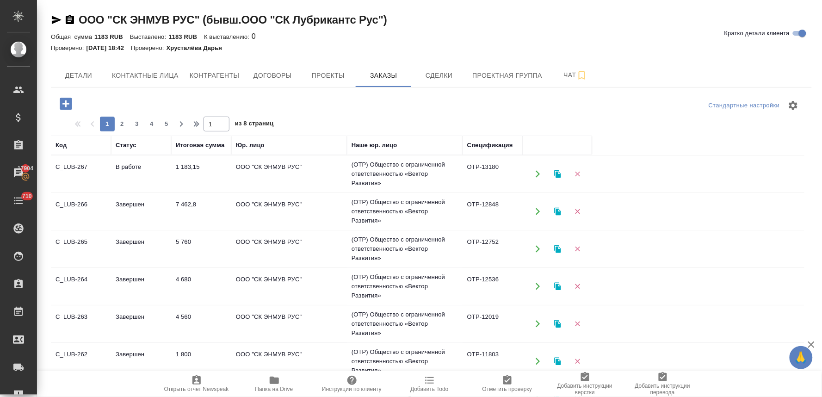
click at [538, 177] on icon "button" at bounding box center [538, 174] width 8 height 8
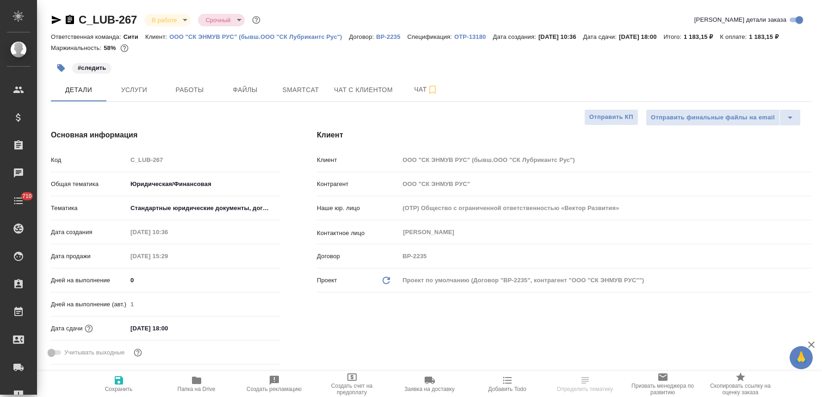
select select "RU"
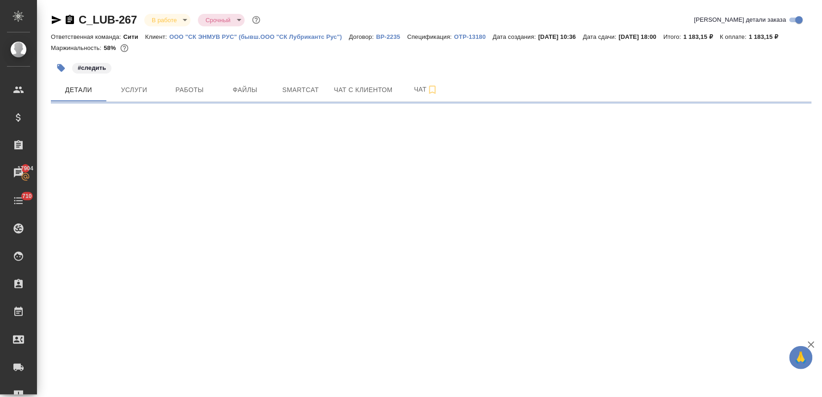
select select "RU"
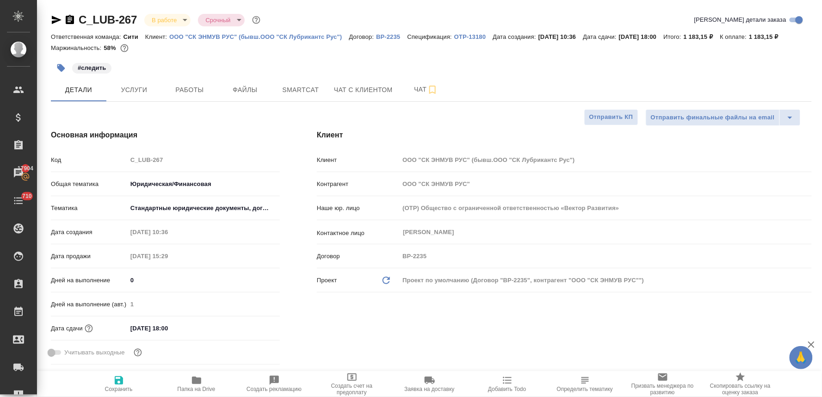
type textarea "x"
click at [262, 121] on div "Основная информация Код C_LUB-267 Общая тематика Юридическая/Финансовая yr-fn Т…" at bounding box center [165, 249] width 266 height 276
type textarea "x"
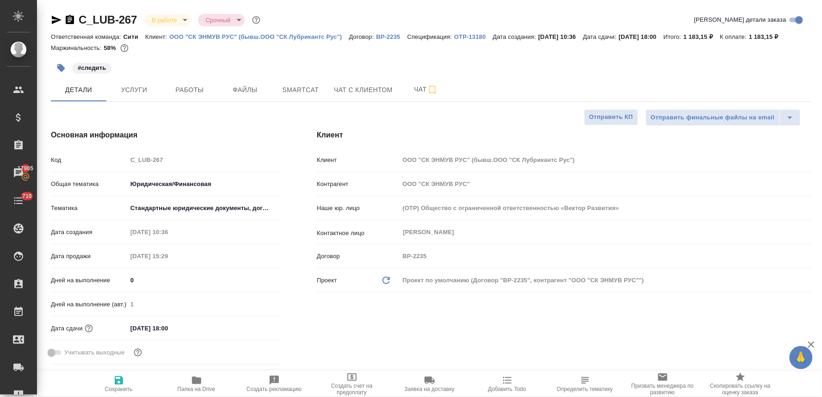
type textarea "x"
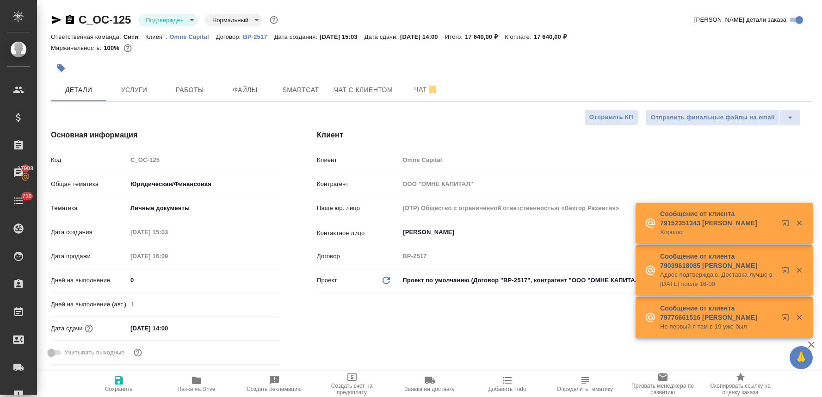
select select "RU"
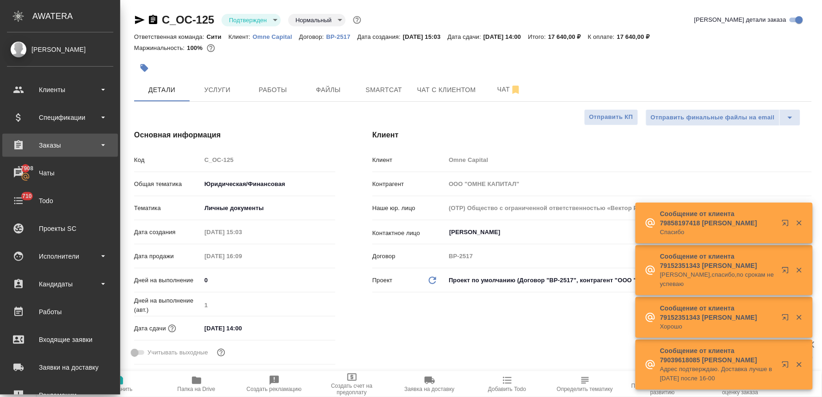
click at [51, 145] on div "Заказы" at bounding box center [60, 145] width 106 height 14
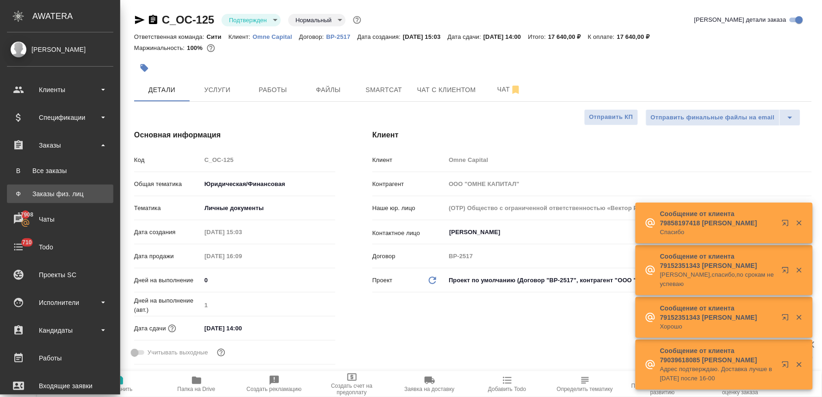
click at [63, 190] on div "Заказы физ. лиц" at bounding box center [60, 193] width 97 height 9
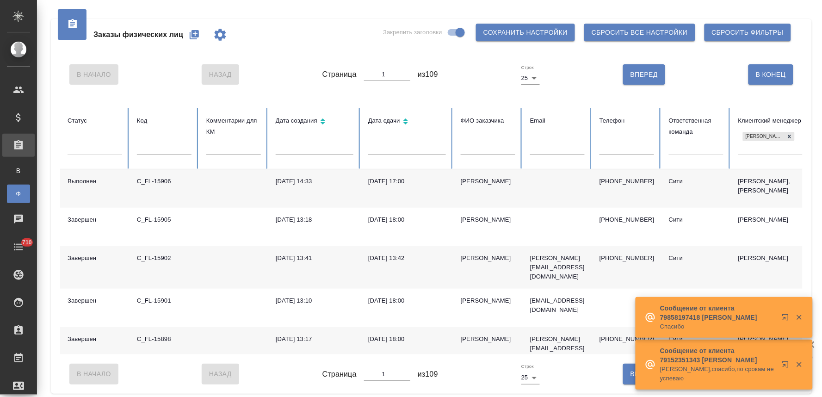
click at [196, 34] on icon "button" at bounding box center [194, 34] width 11 height 11
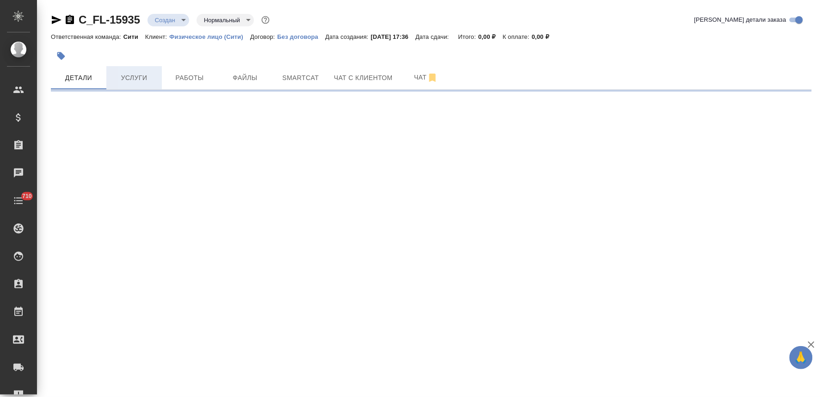
click at [132, 86] on button "Услуги" at bounding box center [134, 77] width 56 height 23
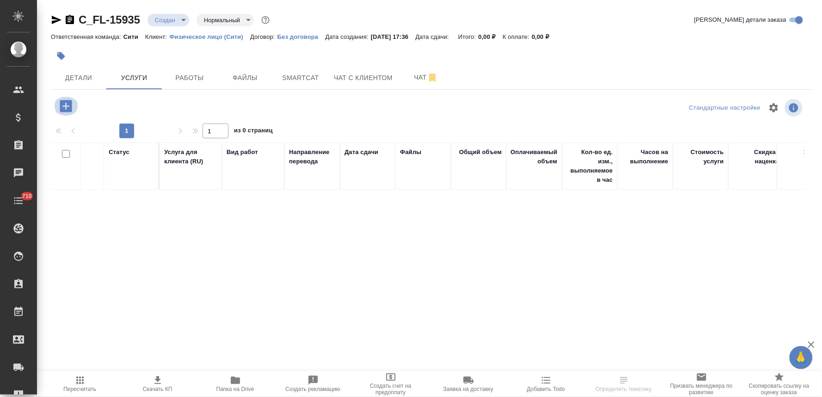
click at [63, 109] on icon "button" at bounding box center [66, 106] width 12 height 12
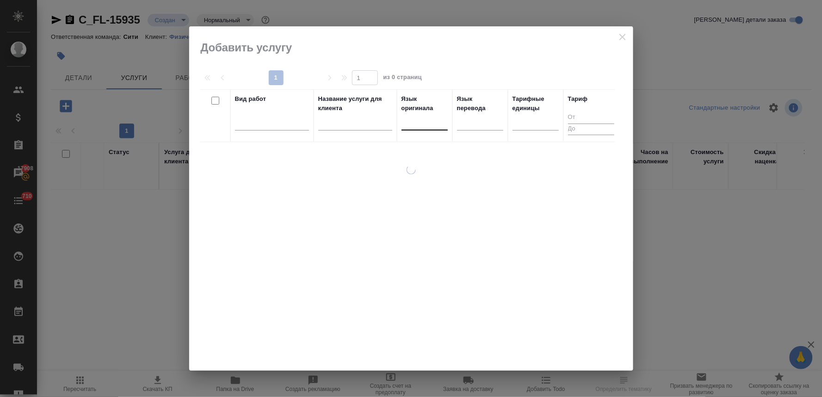
click at [409, 122] on div at bounding box center [425, 120] width 46 height 13
type input "груз"
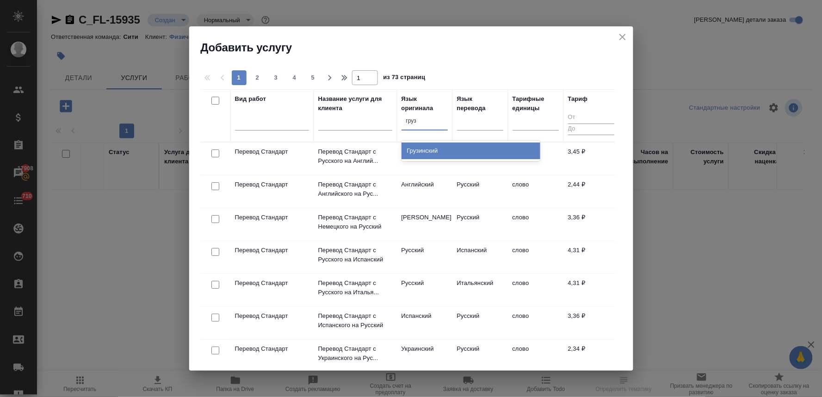
click at [415, 155] on div "Грузинский" at bounding box center [471, 150] width 139 height 17
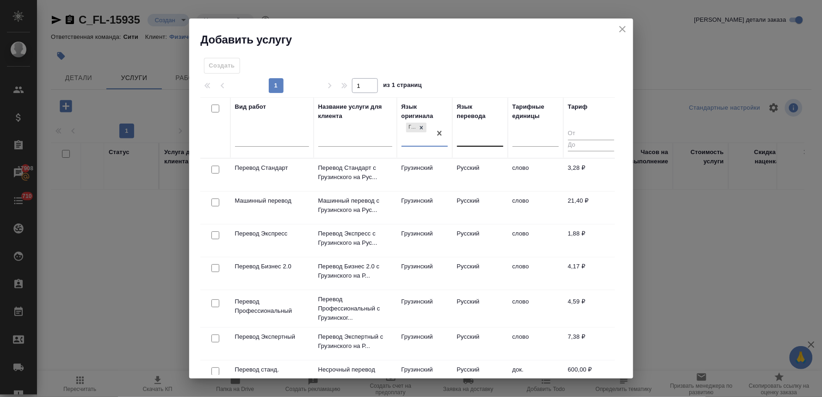
click at [483, 132] on div at bounding box center [480, 137] width 46 height 13
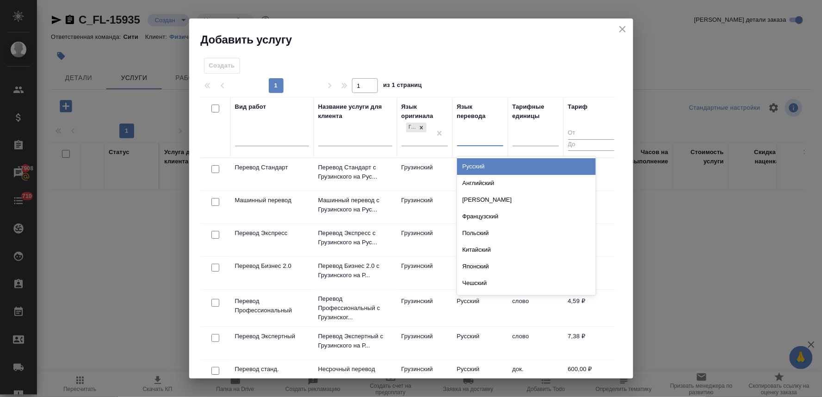
click at [489, 163] on div "Русский" at bounding box center [526, 166] width 139 height 17
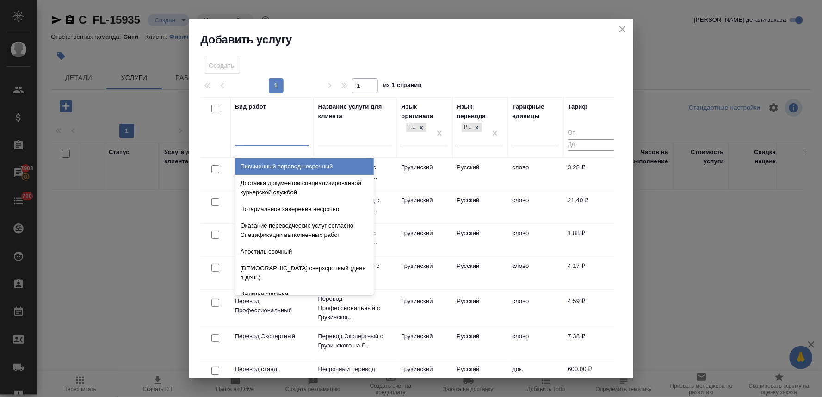
click at [276, 136] on div at bounding box center [272, 136] width 74 height 13
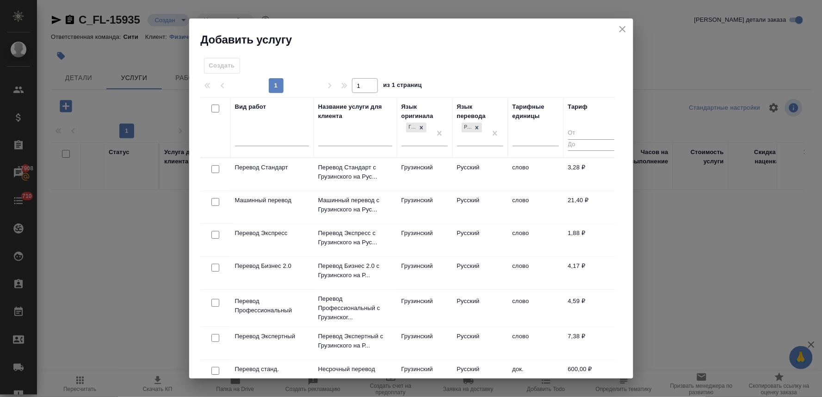
click at [484, 42] on h2 "Добавить услугу" at bounding box center [417, 39] width 433 height 15
click at [213, 171] on input "checkbox" at bounding box center [215, 169] width 8 height 8
checkbox input "true"
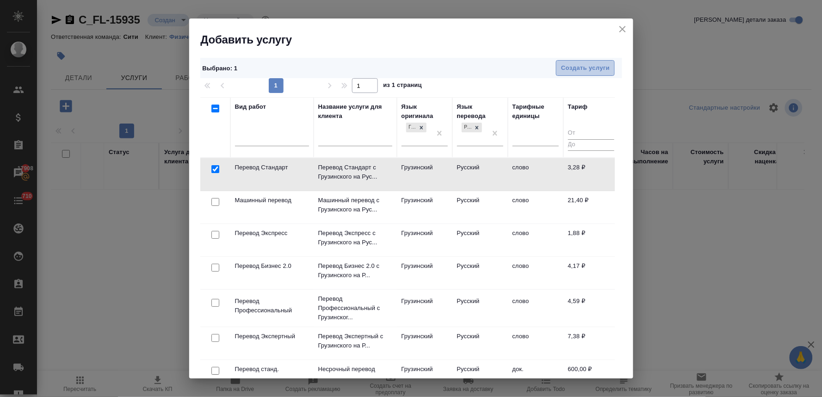
click at [563, 72] on span "Создать услуги" at bounding box center [585, 68] width 49 height 11
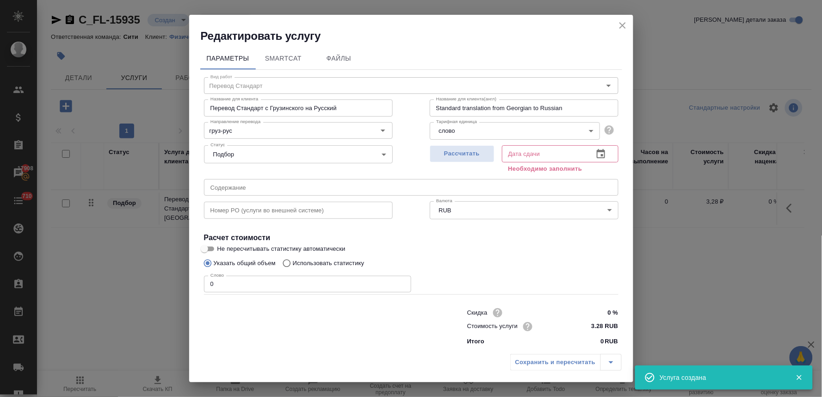
click at [597, 155] on icon "button" at bounding box center [601, 153] width 8 height 9
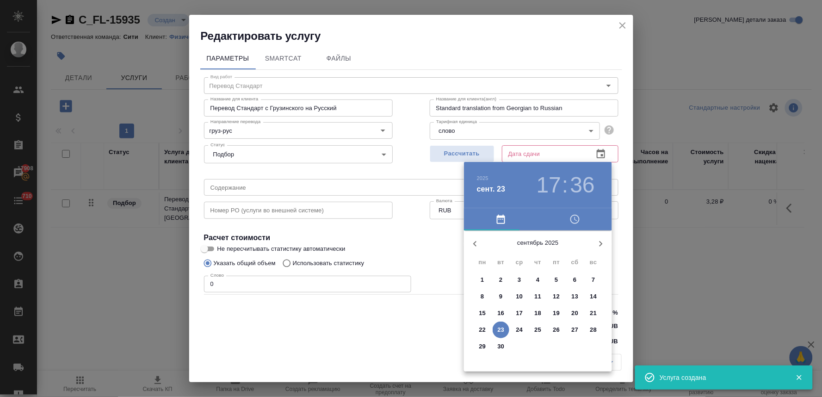
click at [523, 327] on span "24" at bounding box center [519, 329] width 17 height 9
type input "[DATE] 17:36"
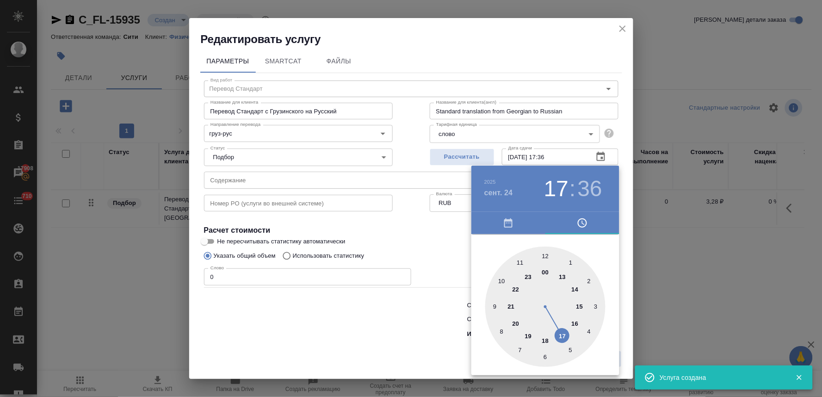
drag, startPoint x: 371, startPoint y: 329, endPoint x: 352, endPoint y: 324, distance: 20.0
click at [363, 328] on div at bounding box center [411, 198] width 822 height 397
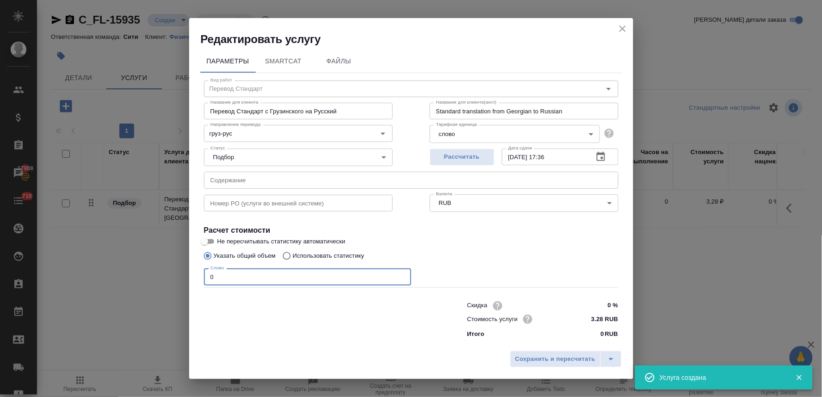
drag, startPoint x: 212, startPoint y: 274, endPoint x: 189, endPoint y: 262, distance: 25.9
click at [192, 269] on div "Параметры SmartCat Файлы Вид работ Перевод Стандарт Вид работ Название для клие…" at bounding box center [411, 197] width 444 height 300
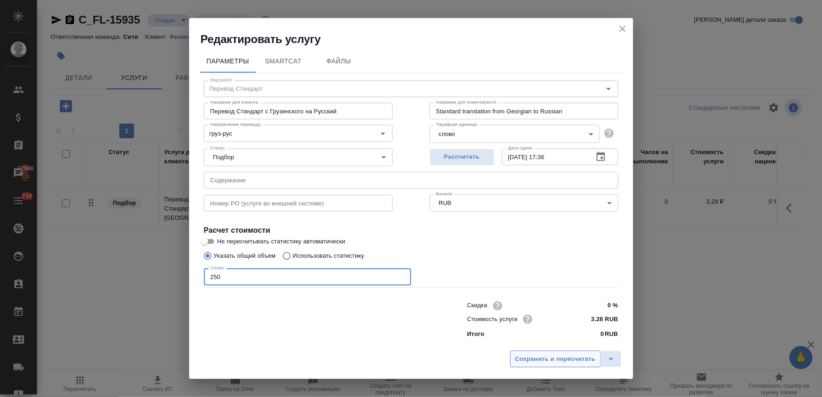
type input "250"
click at [549, 359] on span "Сохранить и пересчитать" at bounding box center [555, 359] width 80 height 11
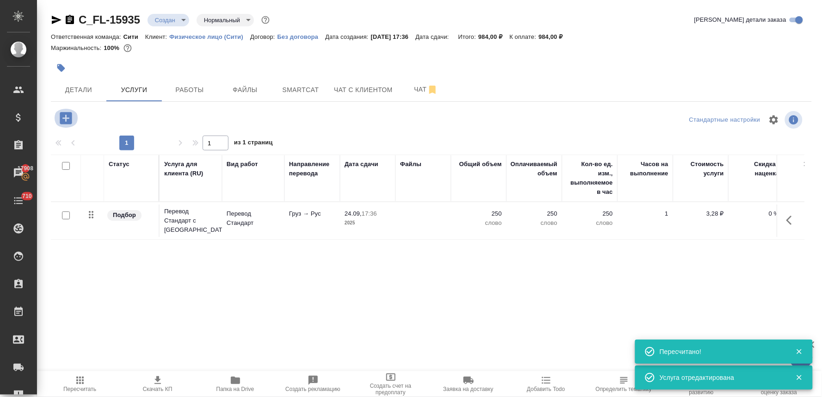
click at [67, 119] on icon "button" at bounding box center [66, 118] width 12 height 12
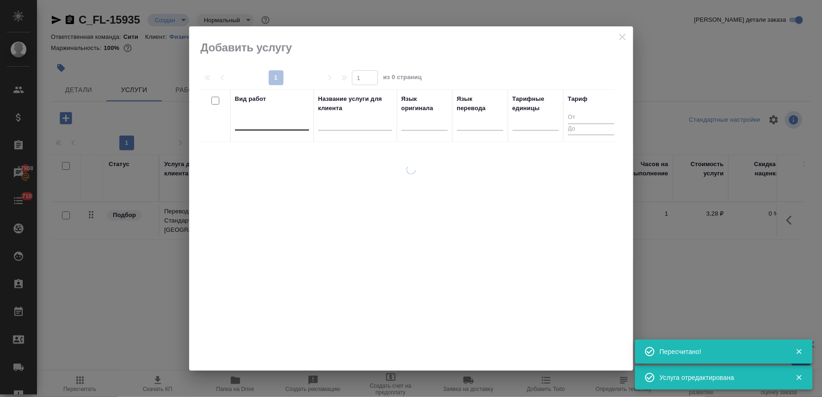
click at [276, 122] on div at bounding box center [272, 120] width 74 height 13
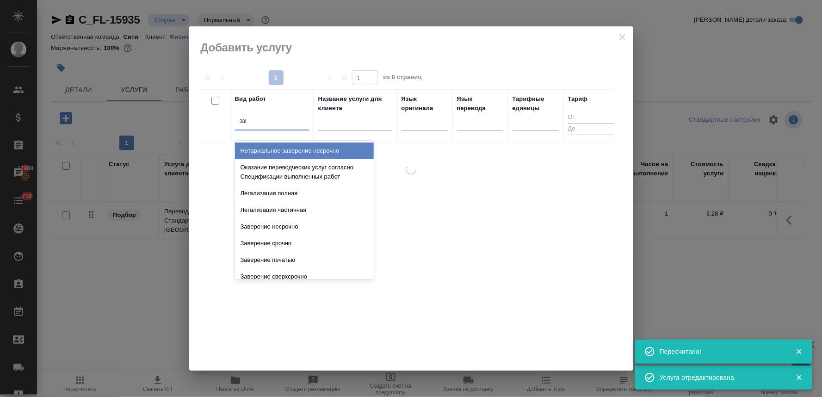
type input "завер"
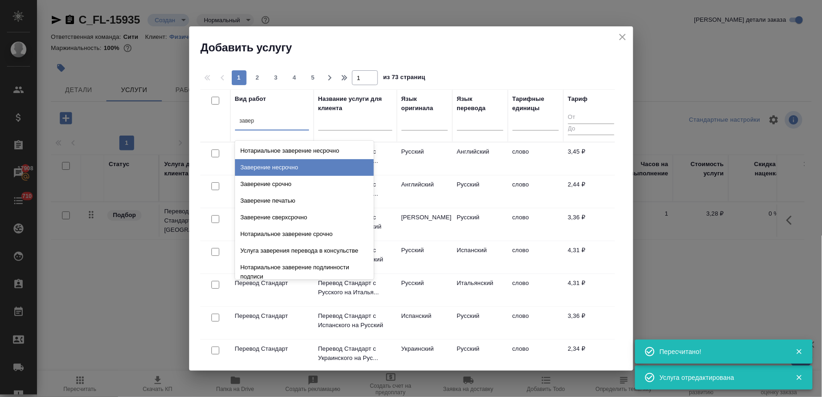
click at [293, 167] on div "Заверение несрочно" at bounding box center [304, 167] width 139 height 17
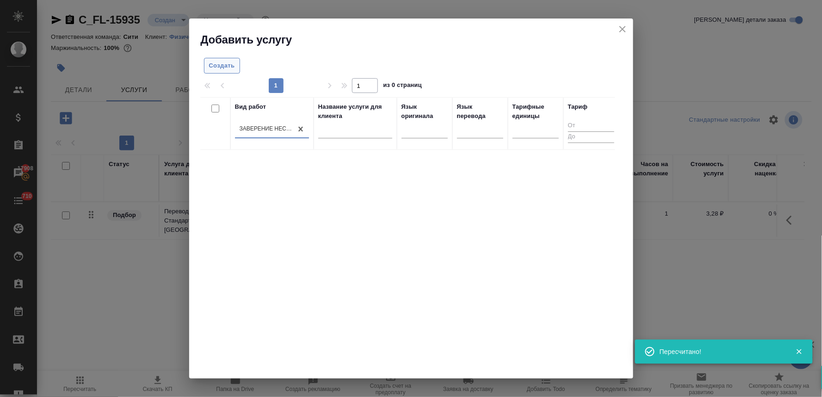
click at [231, 58] on button "Создать" at bounding box center [222, 66] width 36 height 16
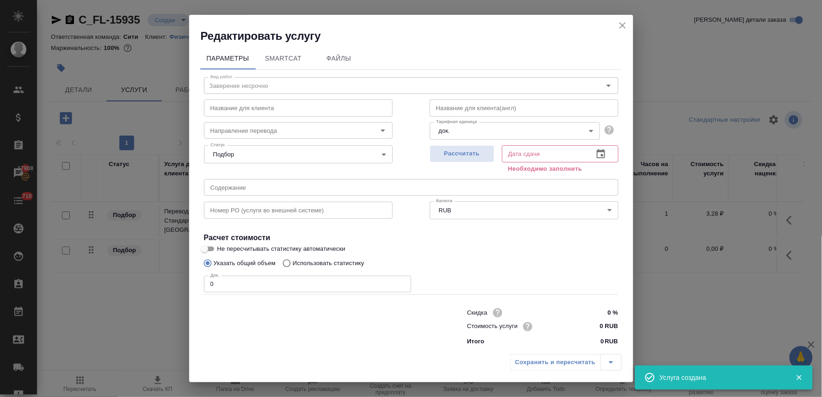
drag, startPoint x: 197, startPoint y: 278, endPoint x: 176, endPoint y: 274, distance: 20.8
click at [172, 274] on div "Редактировать услугу Параметры SmartCat Файлы Вид работ Заверение несрочно Вид …" at bounding box center [411, 198] width 822 height 397
type input "1"
click at [586, 327] on input "0 RUB" at bounding box center [601, 326] width 34 height 13
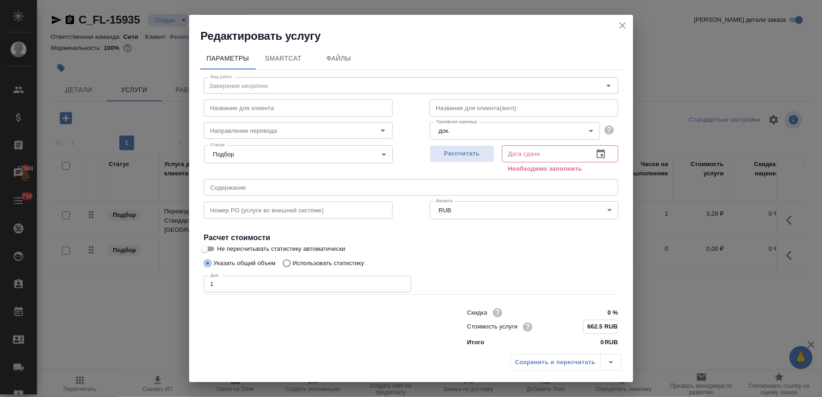
type input "662.5 RUB"
click at [584, 355] on div "Сохранить и пересчитать" at bounding box center [565, 362] width 111 height 17
click at [600, 153] on button "button" at bounding box center [601, 154] width 22 height 22
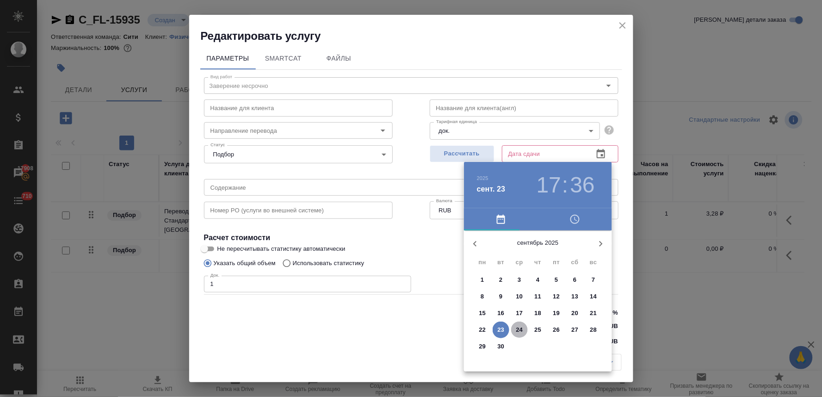
click at [521, 332] on p "24" at bounding box center [519, 329] width 7 height 9
type input "[DATE] 17:36"
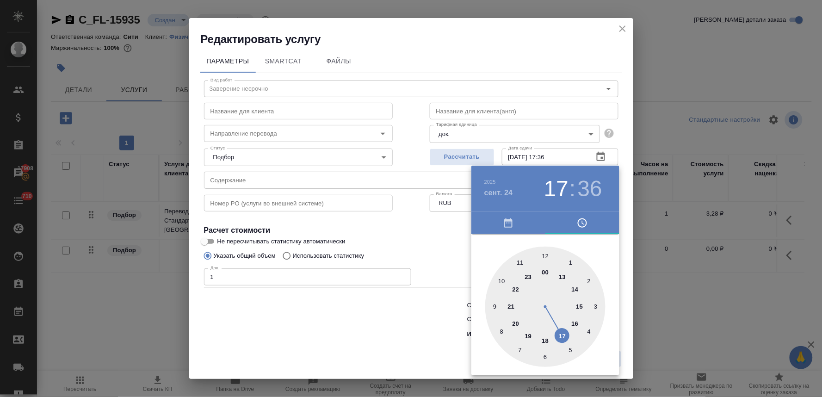
click at [439, 346] on div at bounding box center [411, 198] width 822 height 397
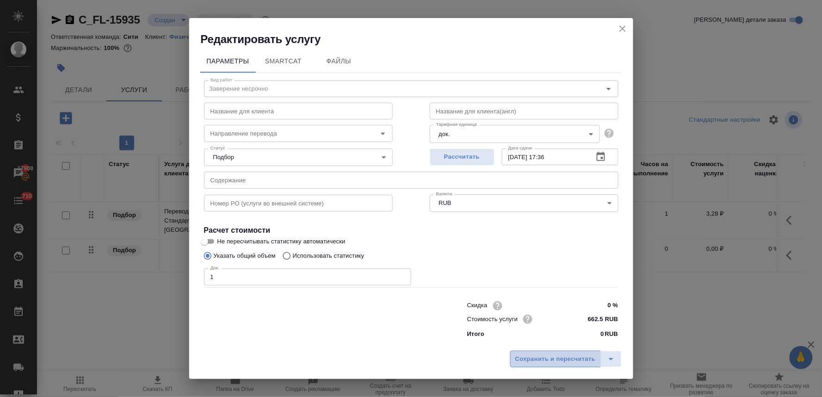
click at [549, 358] on span "Сохранить и пересчитать" at bounding box center [555, 359] width 80 height 11
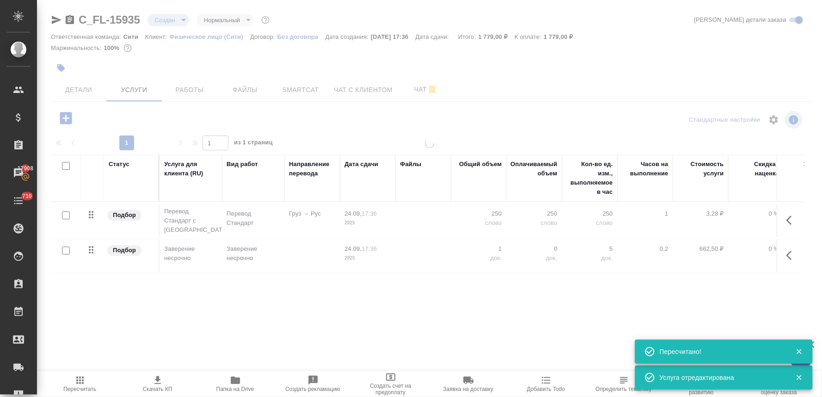
click at [63, 117] on icon "button" at bounding box center [66, 118] width 12 height 12
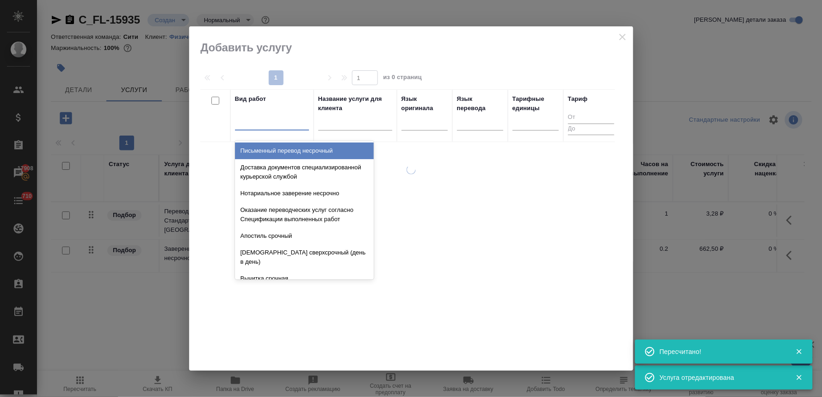
click at [253, 121] on div at bounding box center [272, 120] width 74 height 13
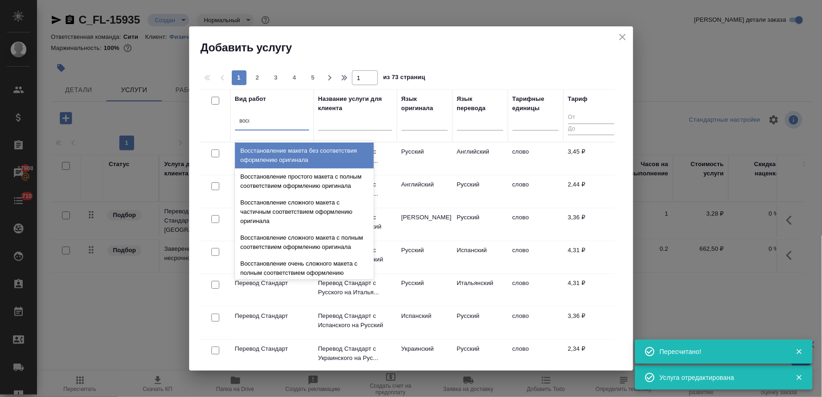
type input "восст"
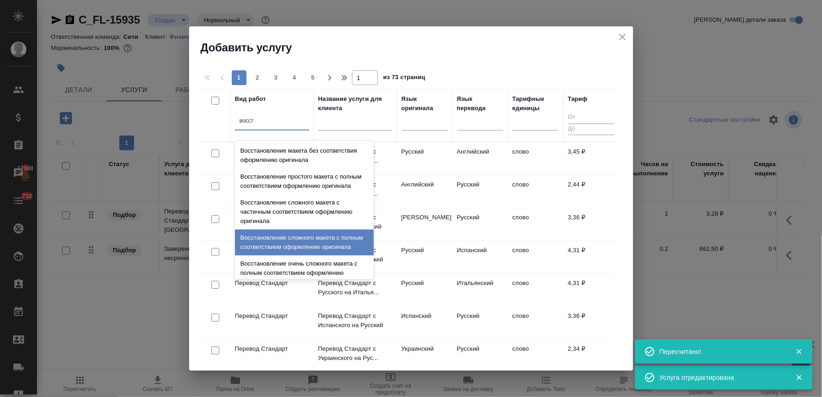
scroll to position [170, 0]
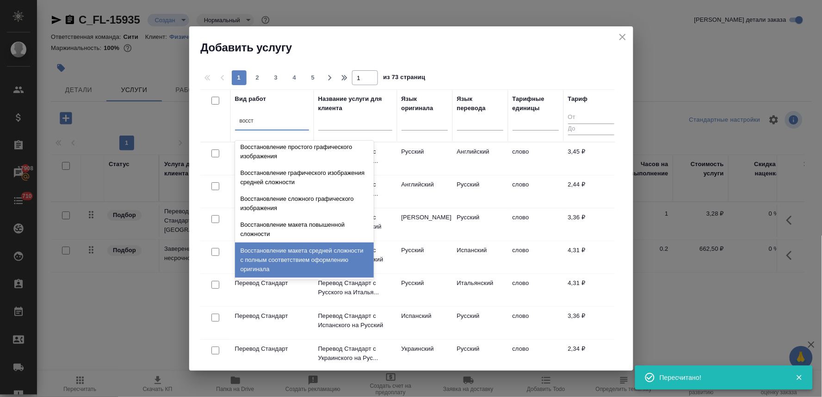
click at [309, 256] on div "Восстановление макета средней сложности с полным соответствием оформлению ориги…" at bounding box center [304, 259] width 139 height 35
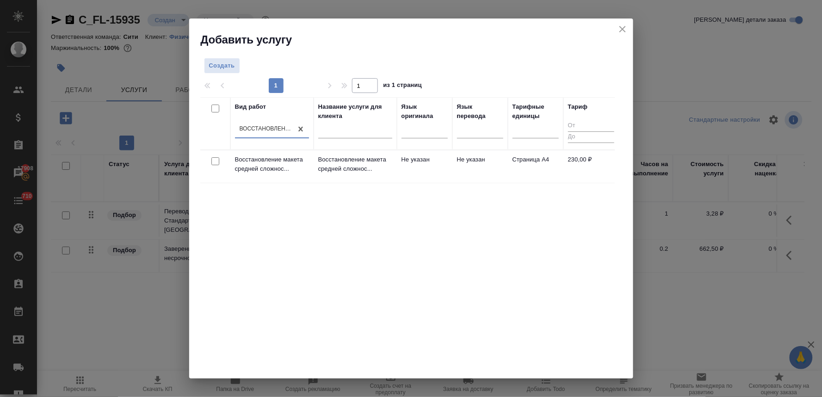
click at [215, 160] on input "checkbox" at bounding box center [215, 161] width 8 height 8
checkbox input "true"
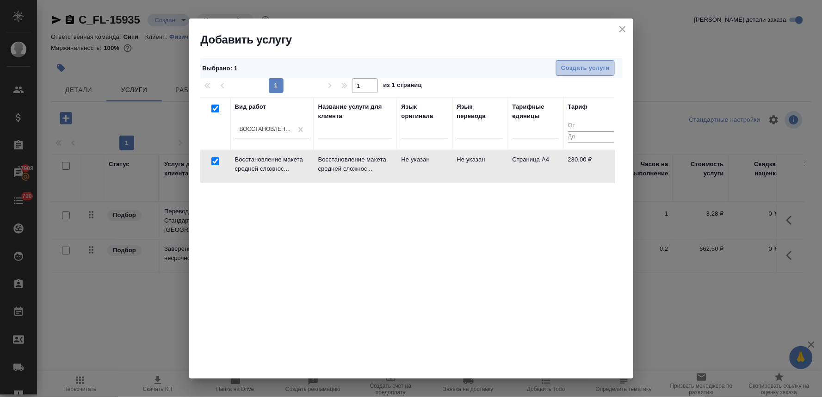
click at [579, 63] on span "Создать услуги" at bounding box center [585, 68] width 49 height 11
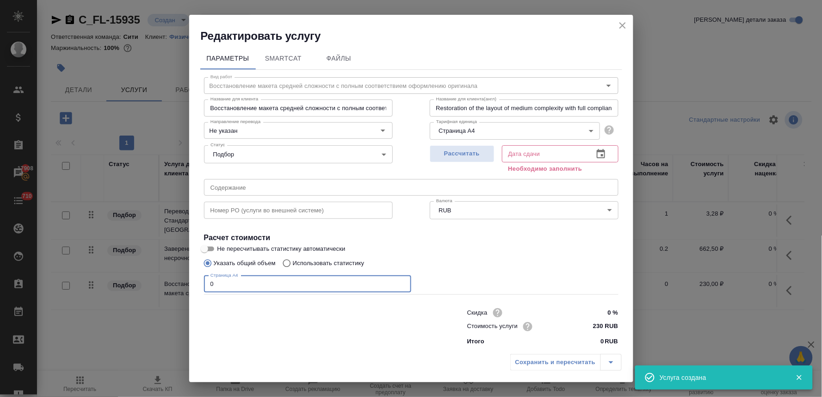
drag, startPoint x: 230, startPoint y: 285, endPoint x: 189, endPoint y: 284, distance: 41.2
click at [189, 284] on div "Параметры SmartCat Файлы Вид работ Восстановление макета средней сложности с по…" at bounding box center [411, 196] width 444 height 306
type input "1"
click at [599, 152] on button "button" at bounding box center [601, 154] width 22 height 22
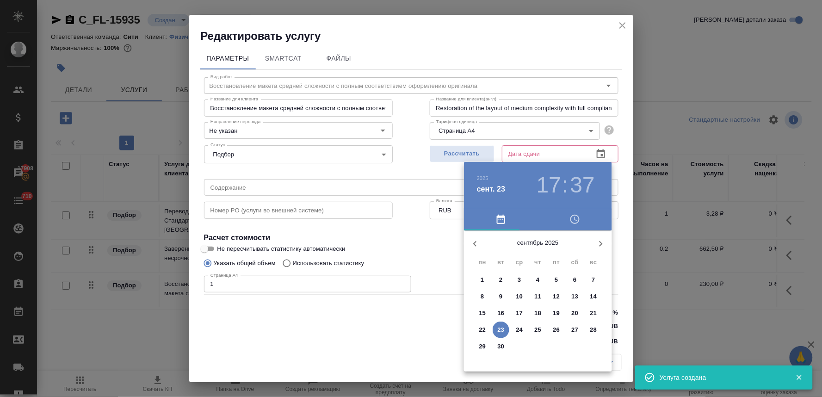
click at [519, 322] on button "24" at bounding box center [519, 330] width 17 height 17
type input "[DATE] 17:37"
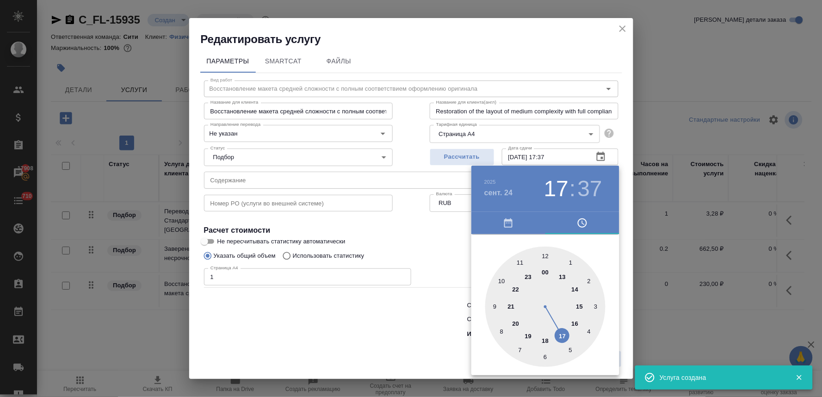
drag, startPoint x: 424, startPoint y: 322, endPoint x: 435, endPoint y: 324, distance: 11.7
click at [429, 323] on div at bounding box center [411, 198] width 822 height 397
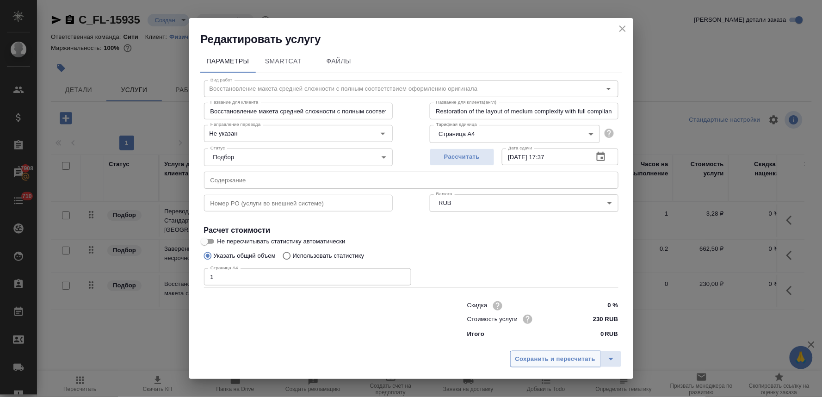
click at [568, 353] on button "Сохранить и пересчитать" at bounding box center [555, 359] width 91 height 17
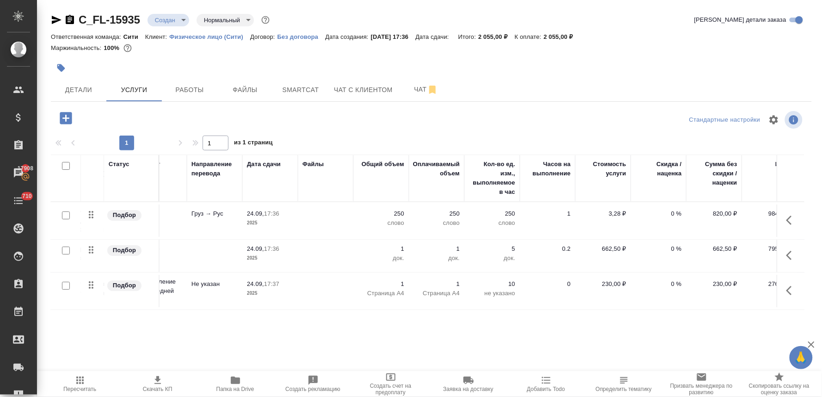
scroll to position [0, 118]
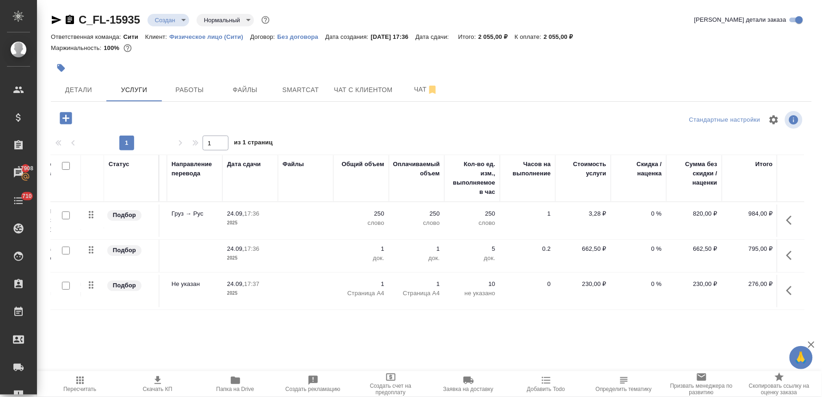
click at [653, 213] on p "0 %" at bounding box center [639, 213] width 46 height 9
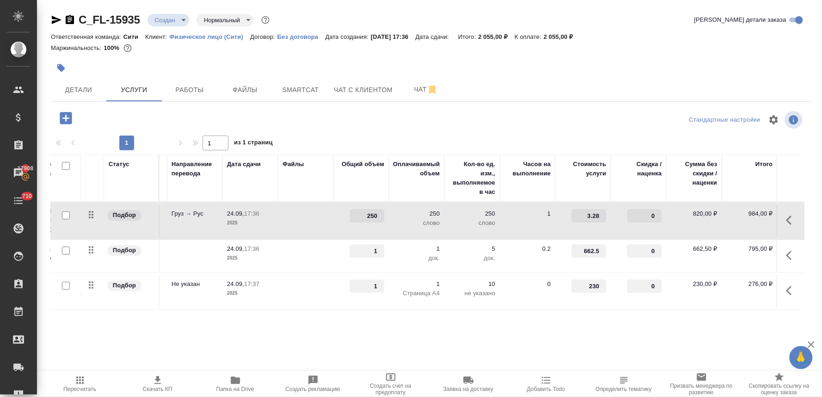
click at [645, 211] on input "0" at bounding box center [644, 215] width 35 height 13
type input "-30"
drag, startPoint x: 581, startPoint y: 251, endPoint x: 619, endPoint y: 250, distance: 37.5
click at [619, 250] on tr "Подбор Заверение несрочно Заверение несрочно 24.09, 17:36 2025 1 1 док. 5 док. …" at bounding box center [369, 256] width 872 height 33
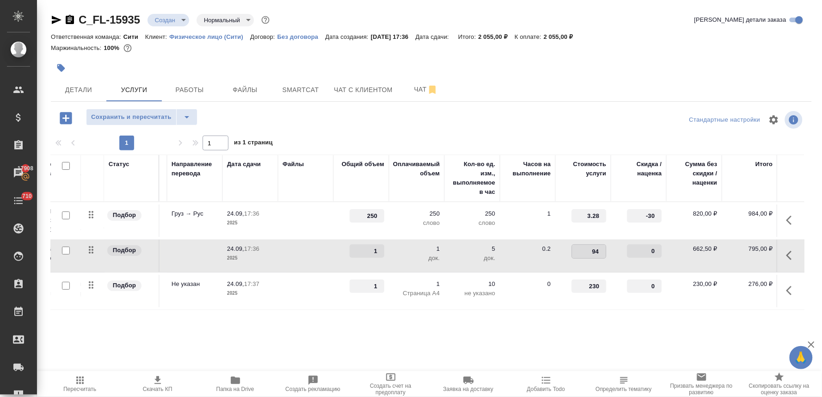
type input "940"
click at [650, 126] on div "Стандартные настройки" at bounding box center [681, 120] width 246 height 22
click at [126, 118] on span "Сохранить и пересчитать" at bounding box center [131, 117] width 80 height 11
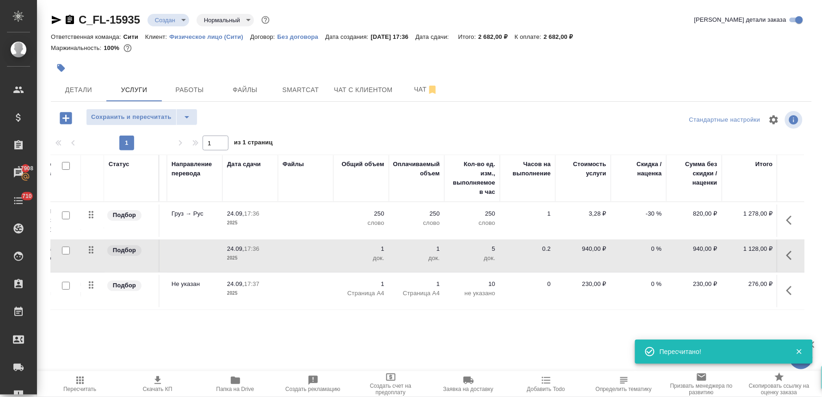
click at [700, 252] on p "940,00 ₽" at bounding box center [694, 248] width 46 height 9
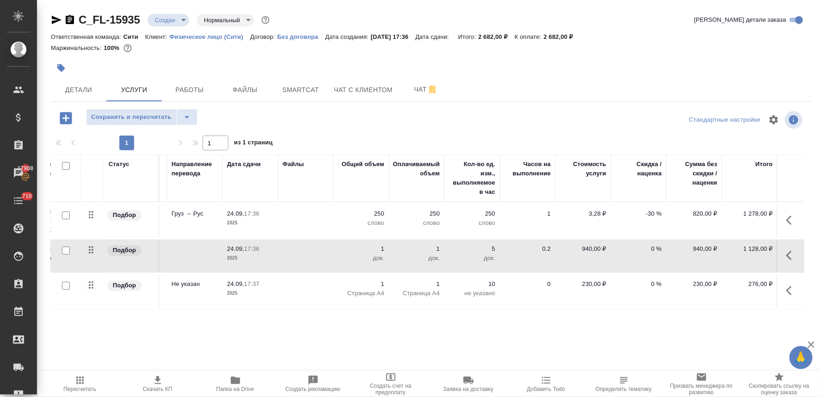
click at [699, 247] on p "940,00 ₽" at bounding box center [694, 248] width 46 height 9
click at [585, 246] on p "940,00 ₽" at bounding box center [583, 248] width 46 height 9
click at [595, 250] on input "940" at bounding box center [589, 251] width 34 height 13
type input "90"
click at [595, 252] on input "90" at bounding box center [589, 251] width 34 height 13
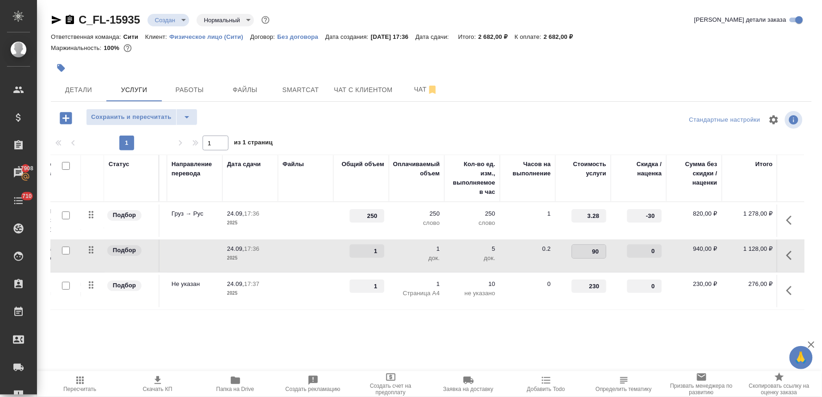
type input "900"
click at [483, 128] on div at bounding box center [431, 120] width 254 height 22
click at [155, 117] on span "Сохранить и пересчитать" at bounding box center [131, 117] width 80 height 11
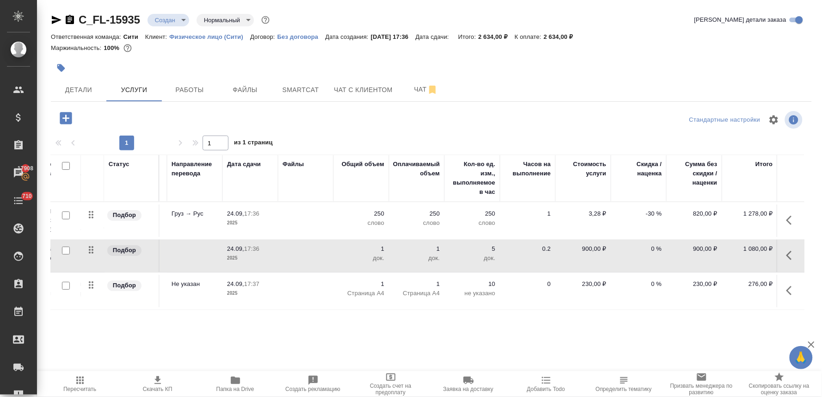
click at [611, 116] on div "Стандартные настройки" at bounding box center [681, 120] width 246 height 22
